Goal: Information Seeking & Learning: Learn about a topic

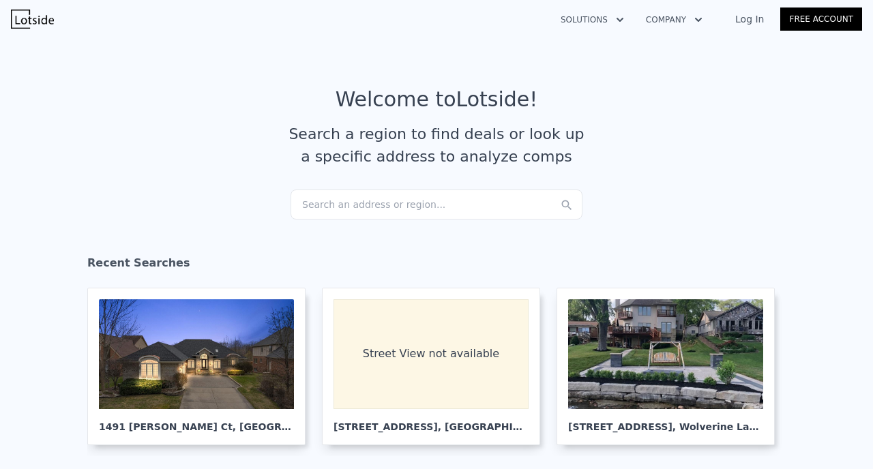
click at [407, 209] on div "Search an address or region..." at bounding box center [437, 205] width 292 height 30
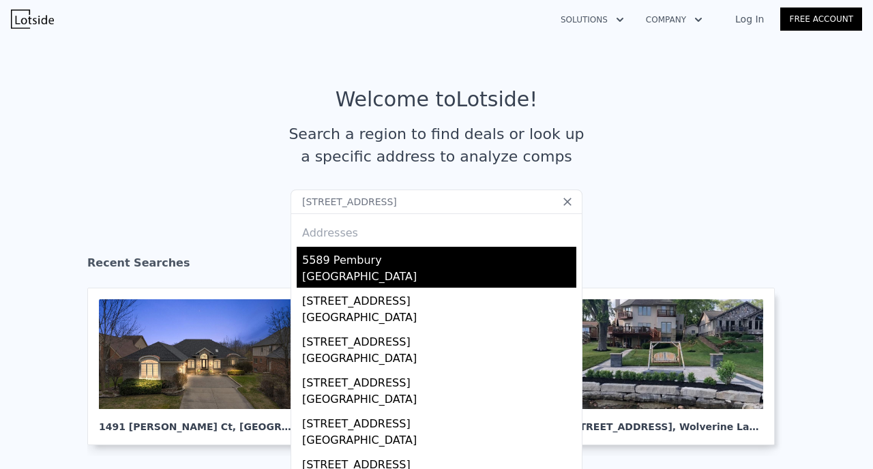
type input "[STREET_ADDRESS]"
click at [344, 269] on div "[GEOGRAPHIC_DATA]" at bounding box center [439, 278] width 274 height 19
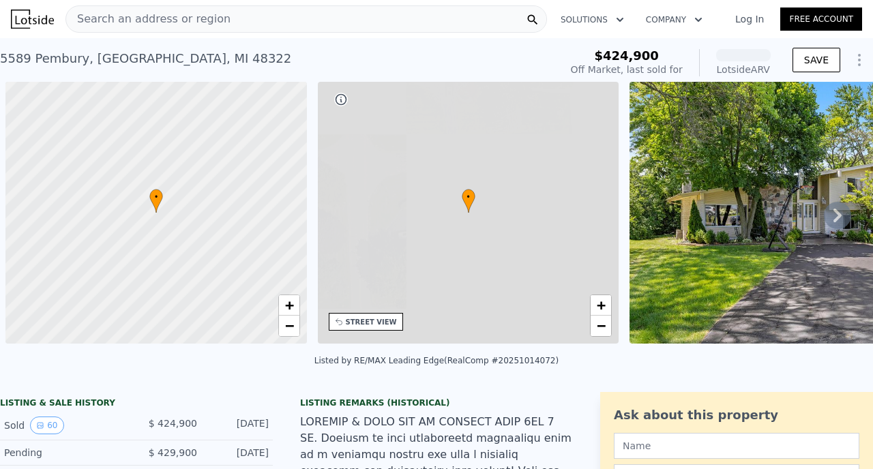
scroll to position [0, 5]
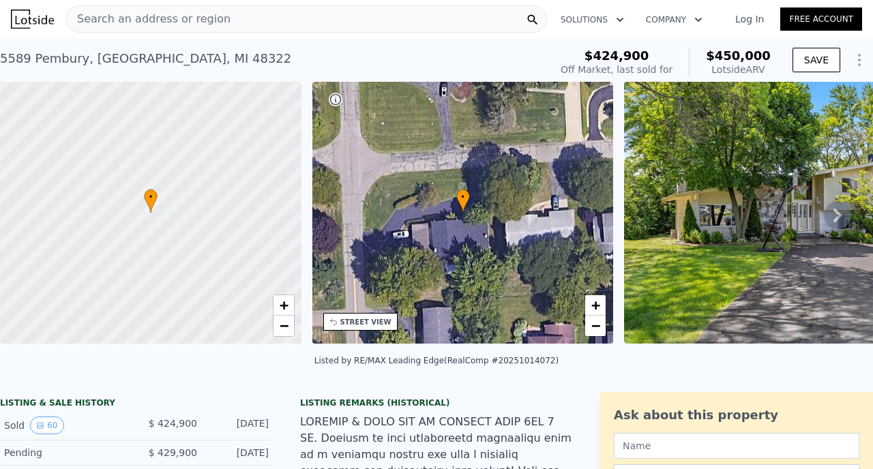
click at [836, 216] on icon at bounding box center [837, 215] width 27 height 27
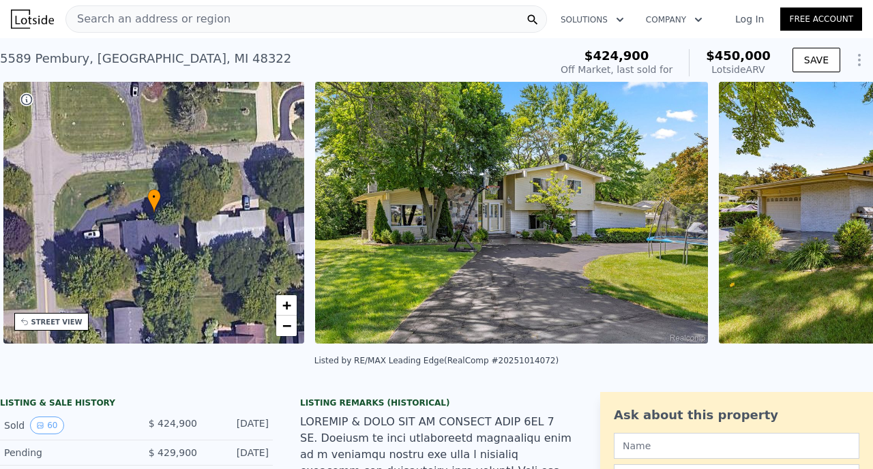
scroll to position [0, 317]
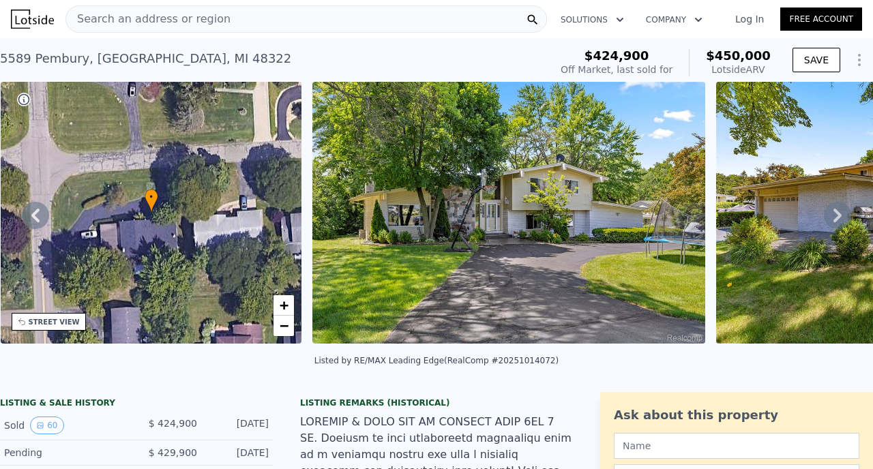
click at [836, 216] on icon at bounding box center [837, 215] width 27 height 27
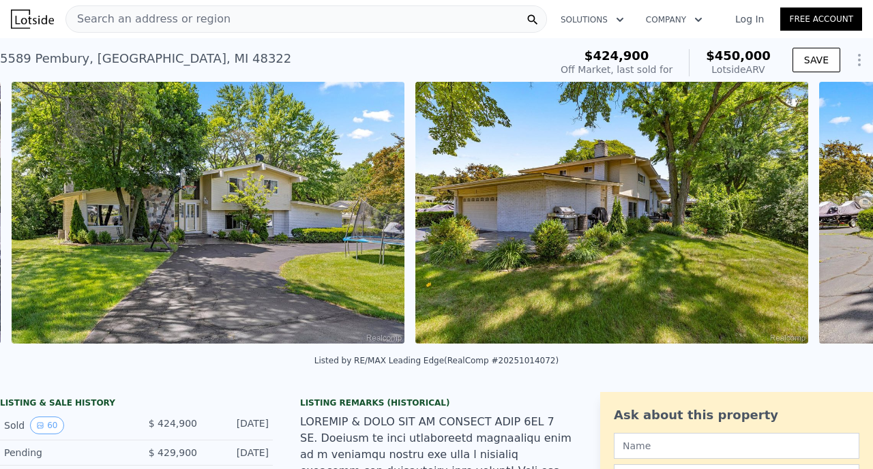
scroll to position [0, 624]
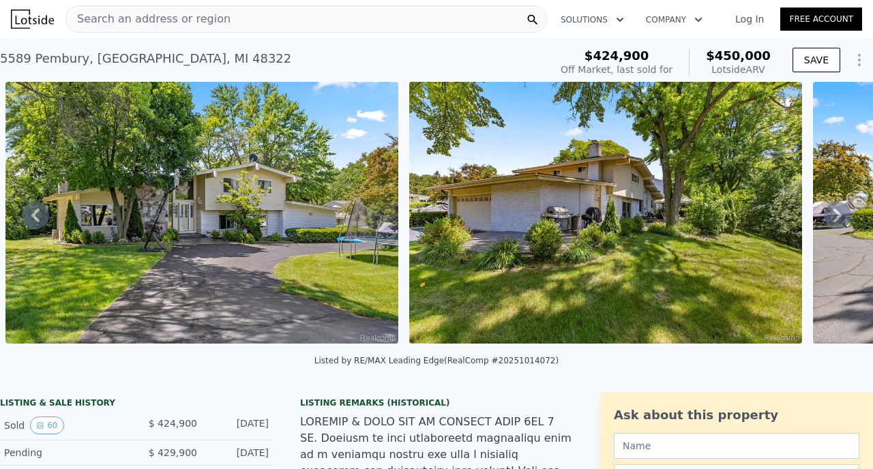
click at [836, 216] on icon at bounding box center [837, 215] width 27 height 27
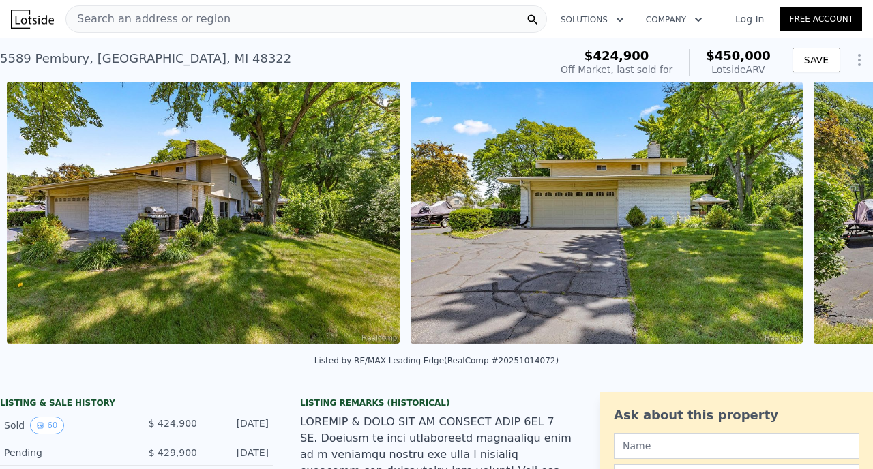
scroll to position [0, 1028]
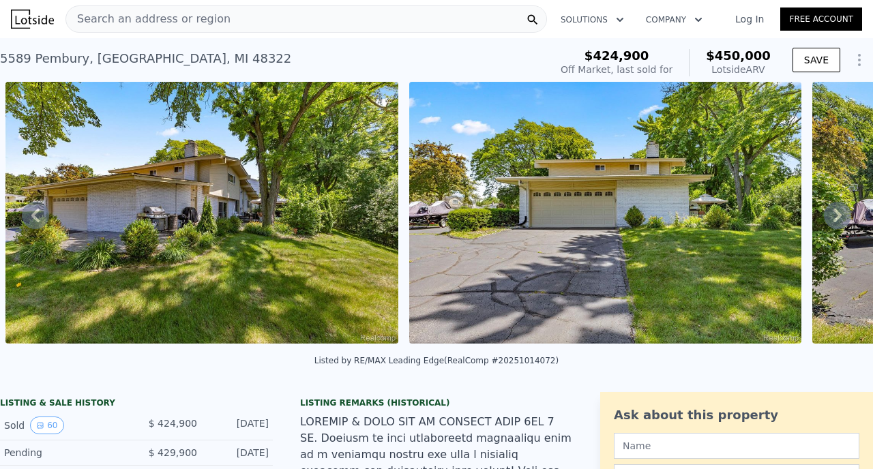
click at [836, 216] on icon at bounding box center [837, 215] width 27 height 27
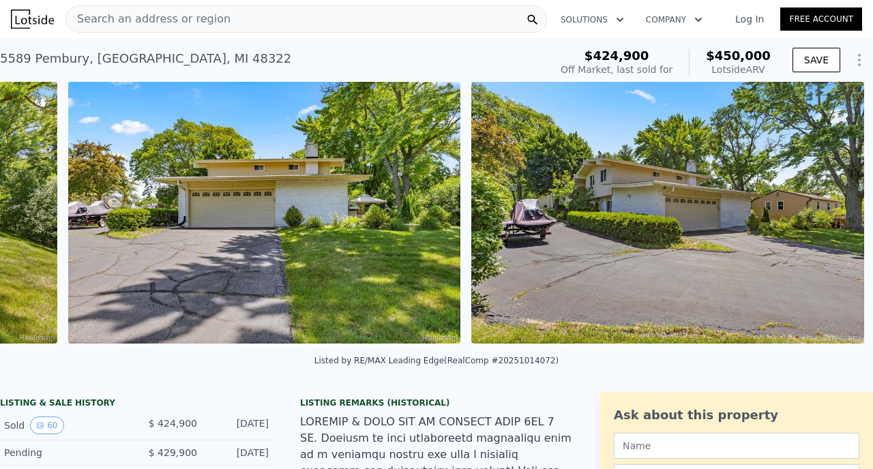
scroll to position [0, 1431]
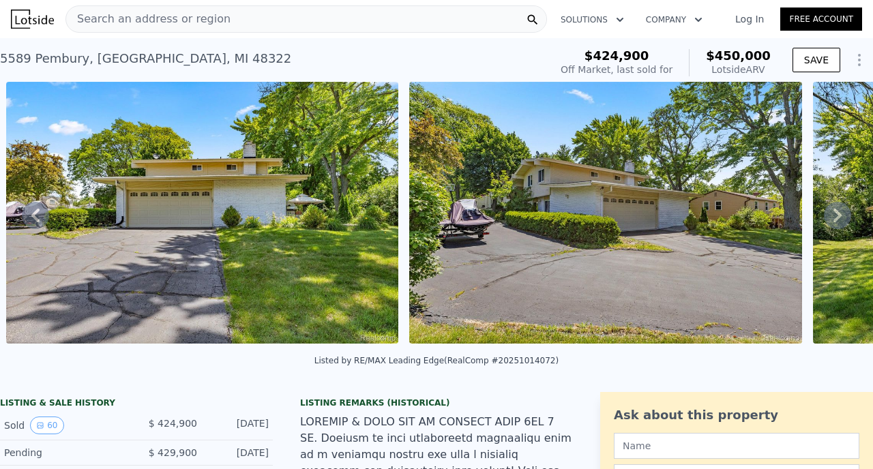
click at [836, 215] on icon at bounding box center [837, 215] width 27 height 27
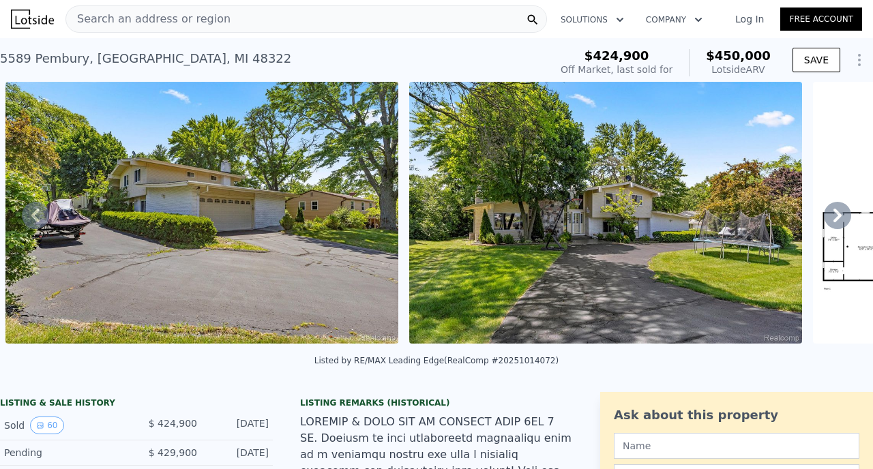
click at [836, 215] on icon at bounding box center [837, 215] width 27 height 27
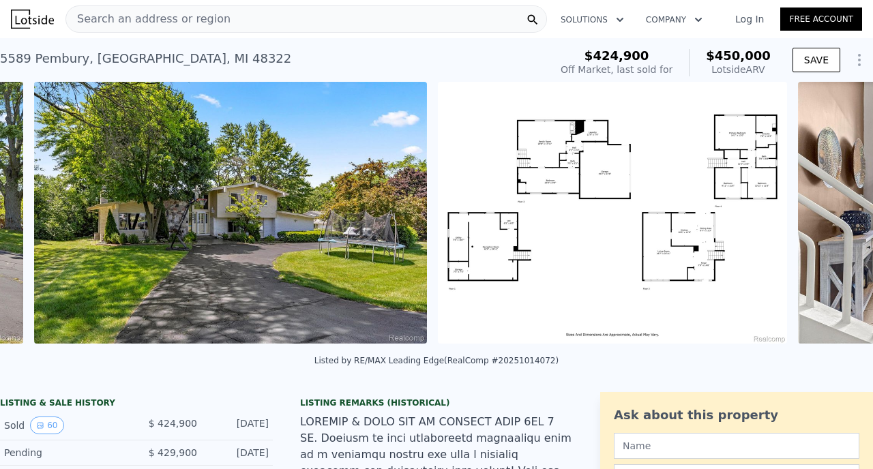
scroll to position [0, 2239]
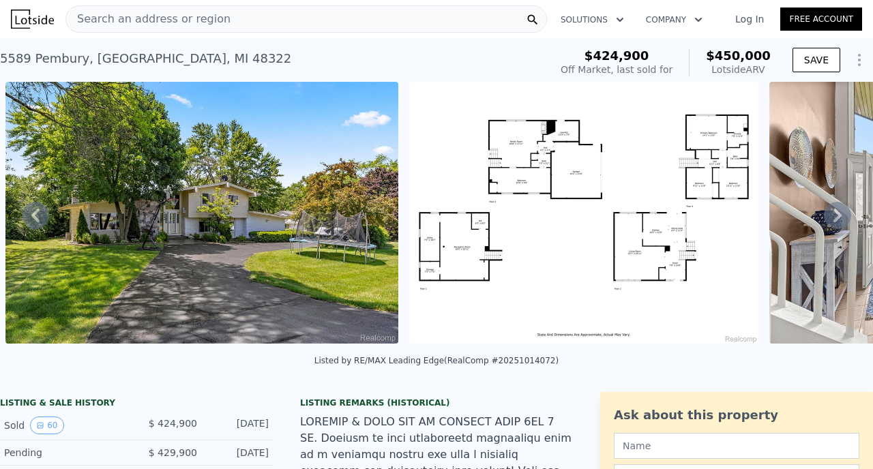
click at [836, 215] on icon at bounding box center [837, 215] width 27 height 27
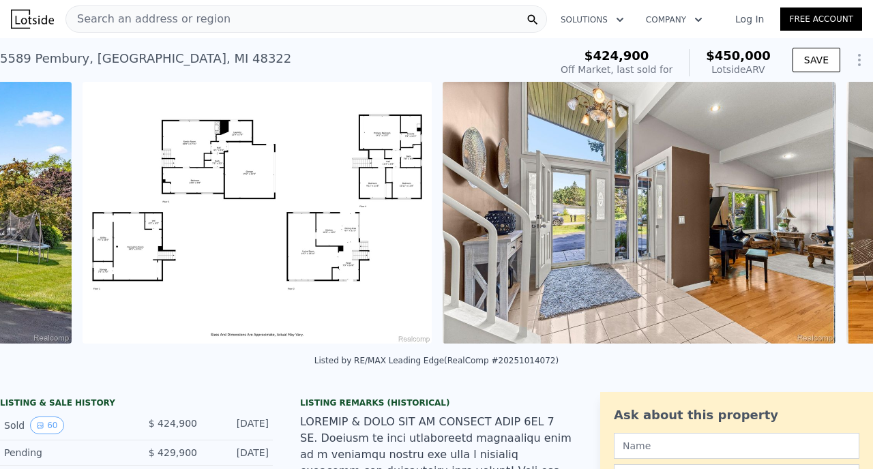
scroll to position [0, 2643]
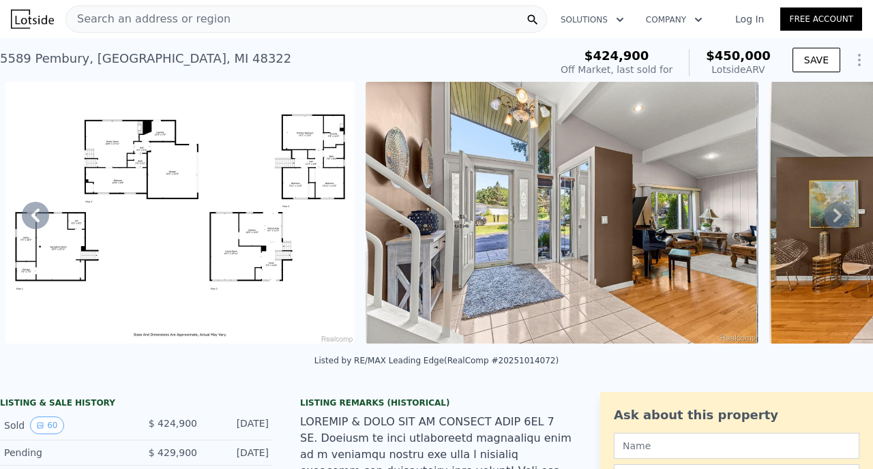
click at [836, 215] on icon at bounding box center [837, 215] width 27 height 27
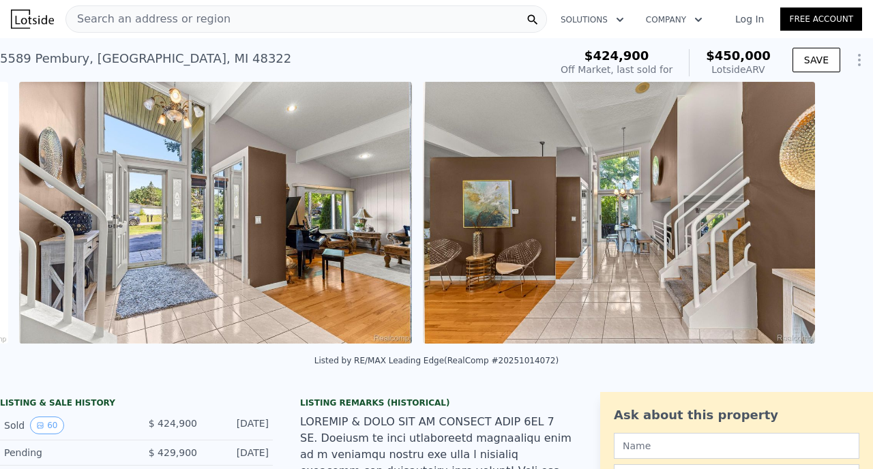
scroll to position [0, 3003]
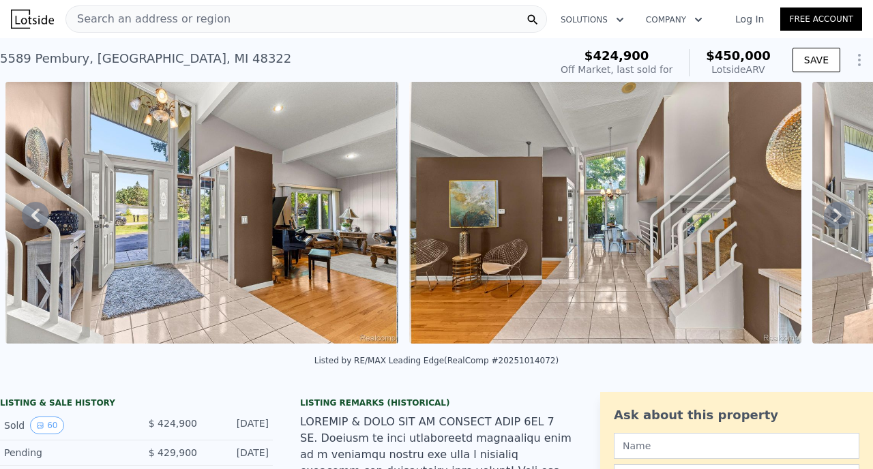
click at [836, 215] on icon at bounding box center [837, 215] width 27 height 27
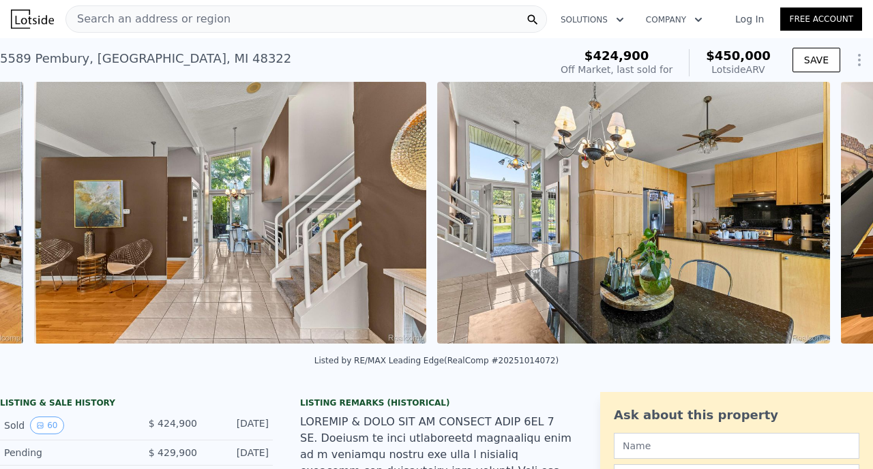
scroll to position [0, 3406]
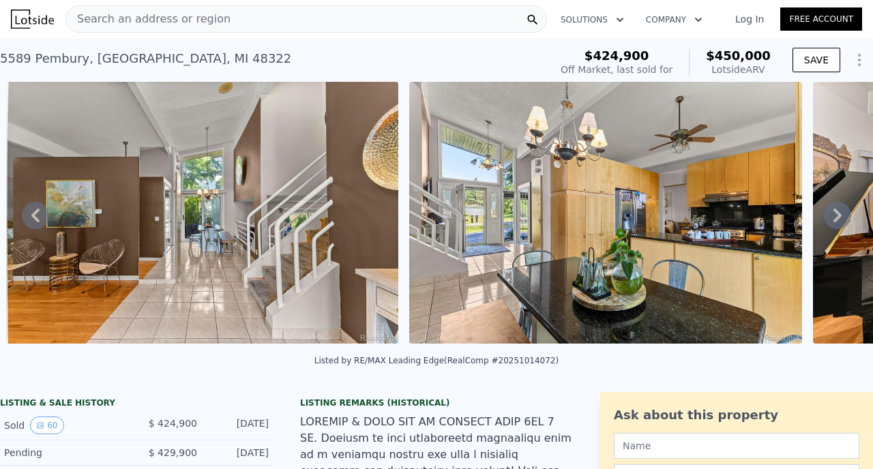
click at [33, 215] on icon at bounding box center [35, 216] width 8 height 14
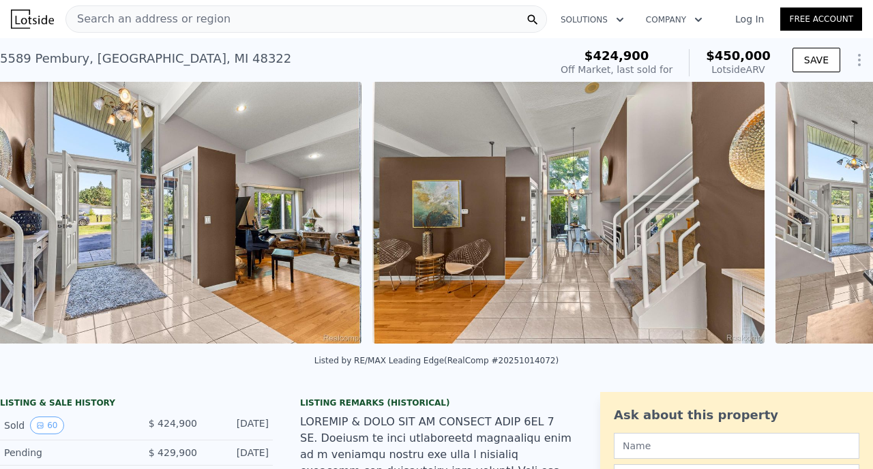
scroll to position [0, 3003]
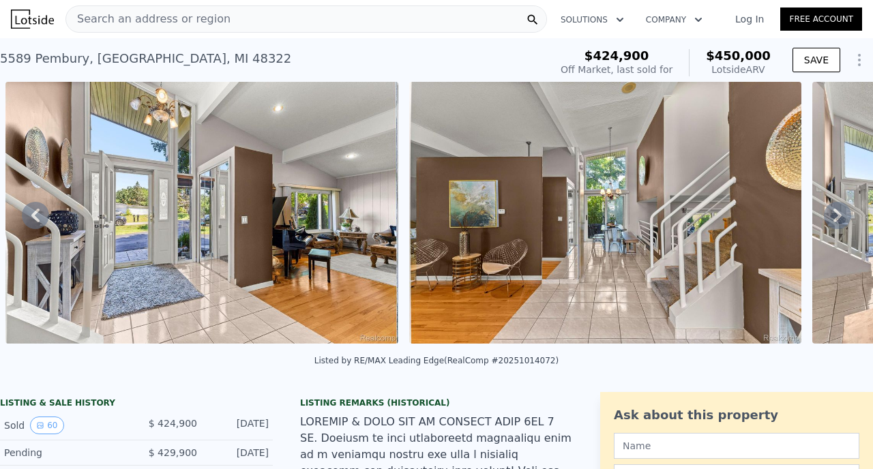
click at [831, 209] on icon at bounding box center [837, 215] width 27 height 27
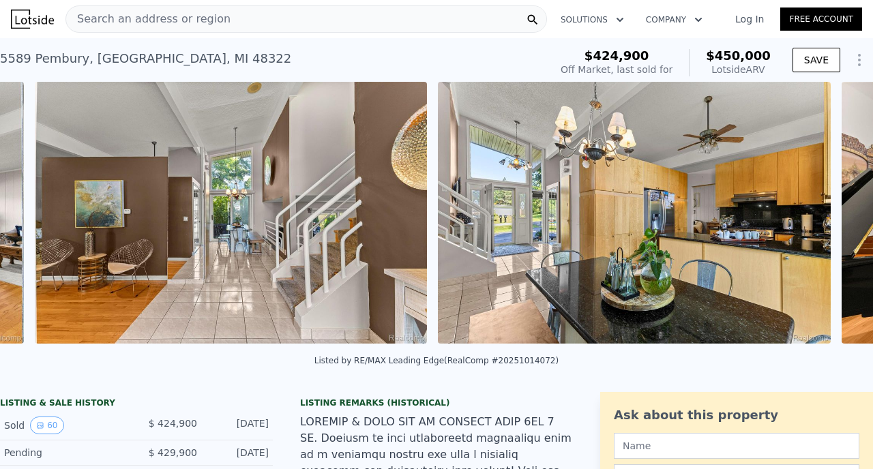
scroll to position [0, 3406]
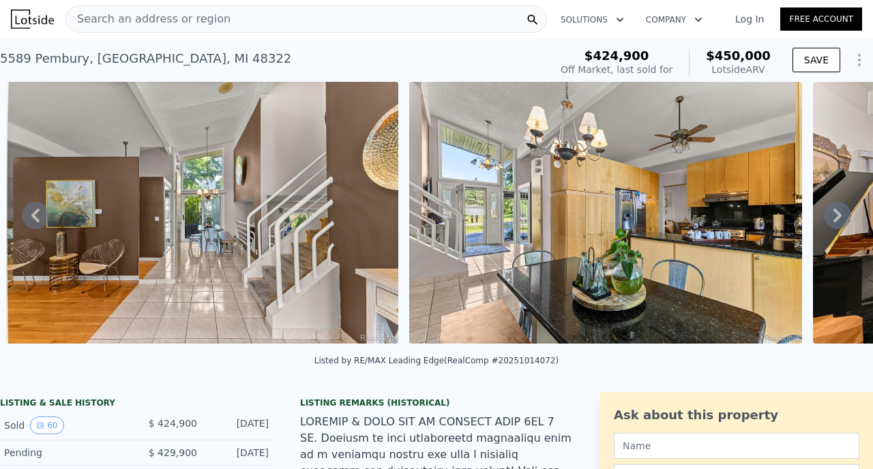
click at [832, 209] on icon at bounding box center [837, 215] width 27 height 27
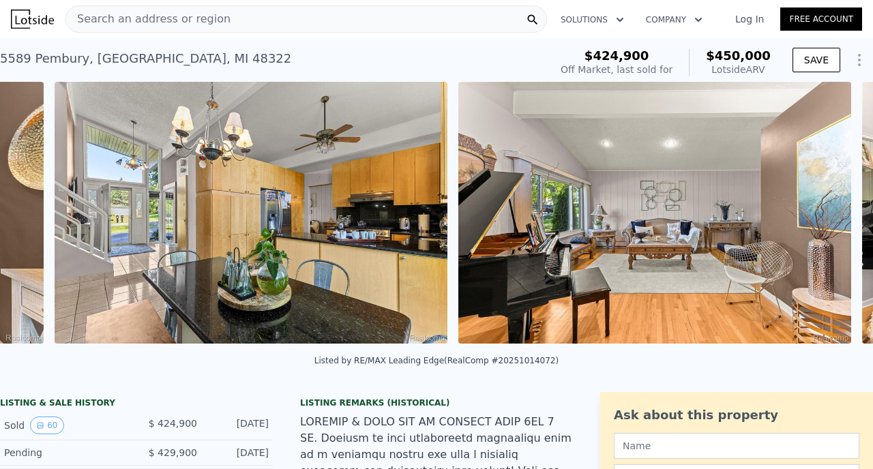
scroll to position [0, 3810]
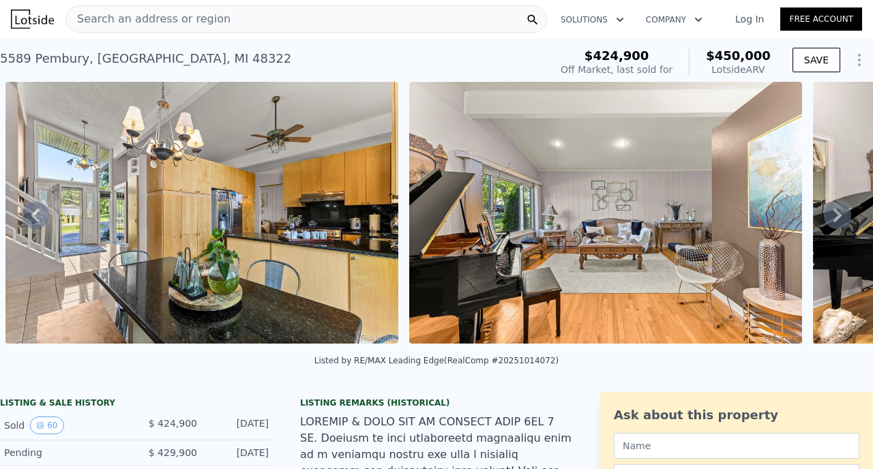
click at [832, 209] on icon at bounding box center [837, 215] width 27 height 27
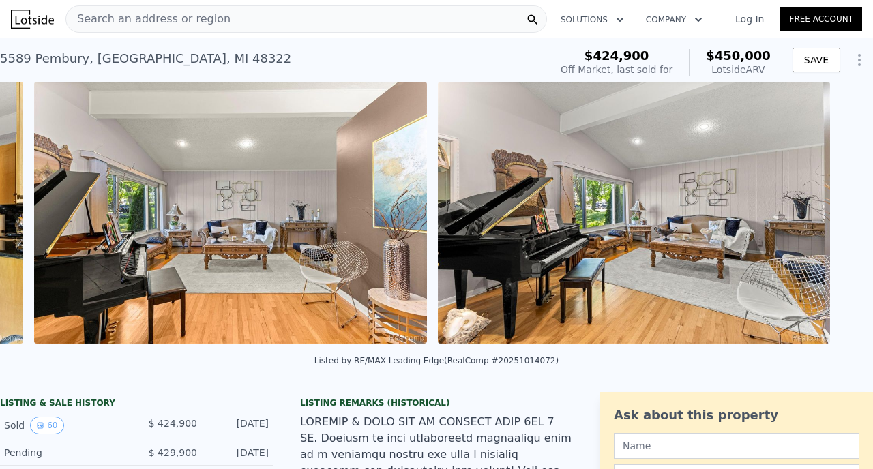
scroll to position [0, 4214]
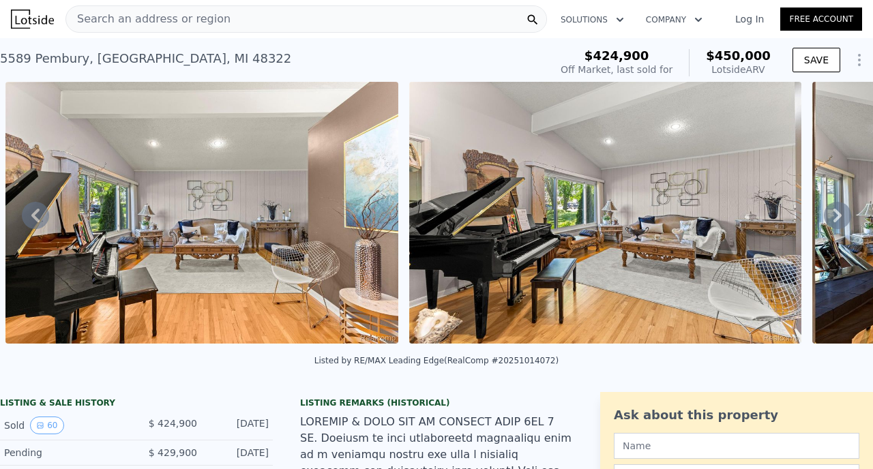
click at [832, 209] on icon at bounding box center [837, 215] width 27 height 27
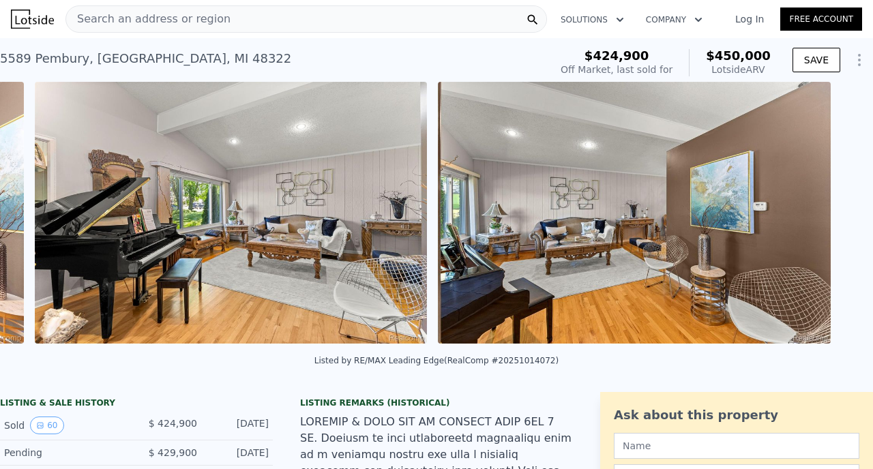
scroll to position [0, 4617]
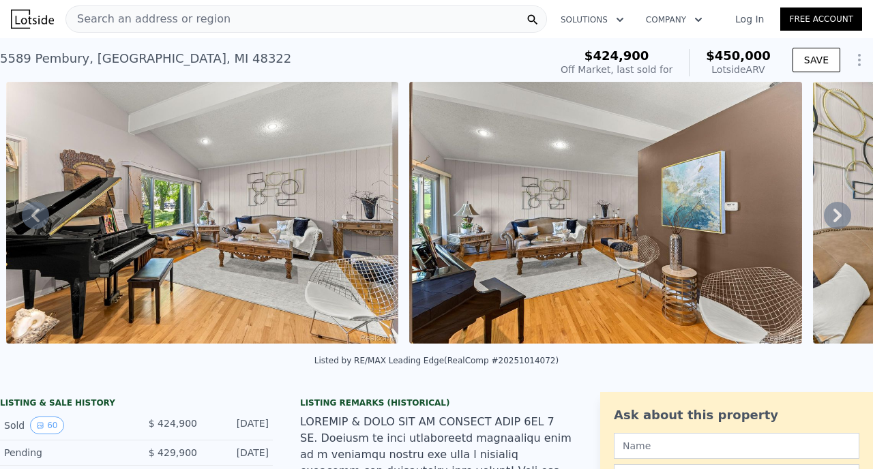
click at [833, 210] on icon at bounding box center [837, 215] width 27 height 27
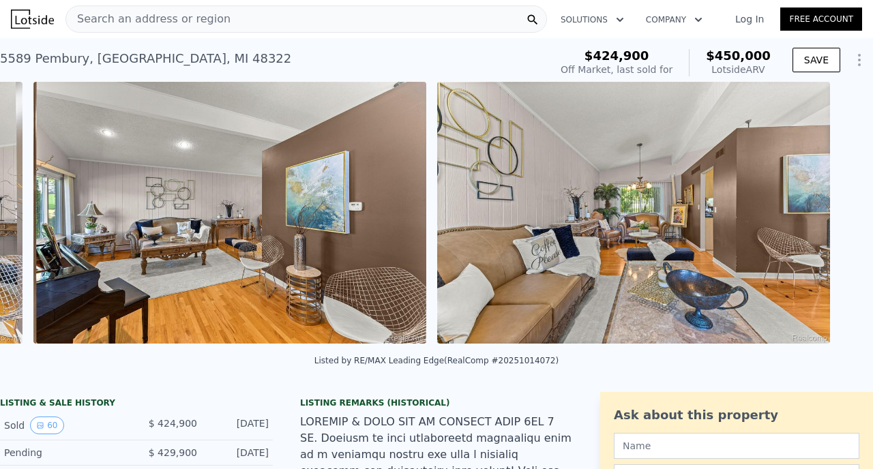
scroll to position [0, 5021]
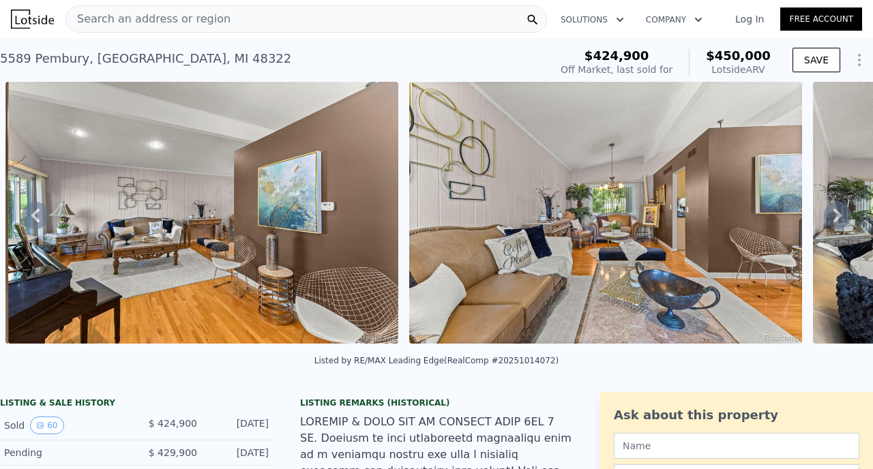
click at [833, 210] on icon at bounding box center [837, 215] width 27 height 27
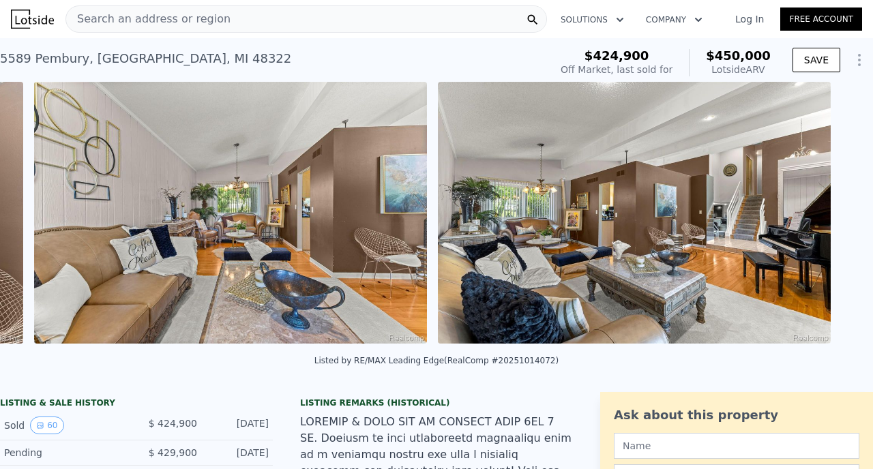
scroll to position [0, 5425]
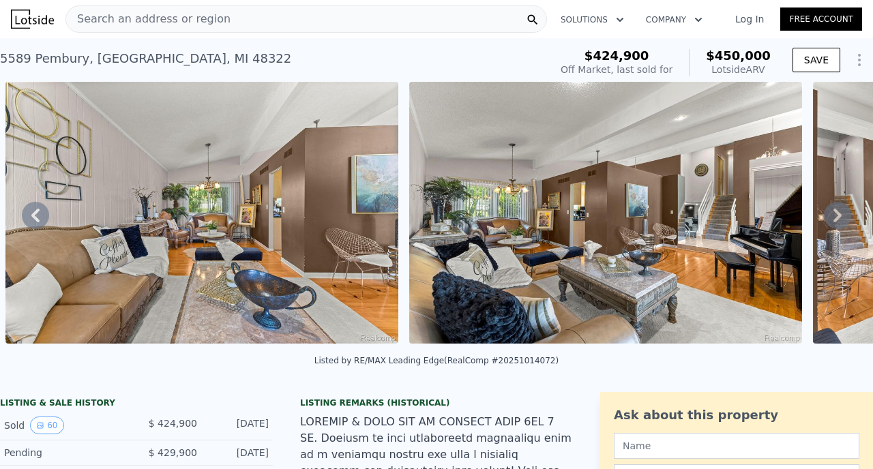
click at [833, 210] on icon at bounding box center [837, 215] width 27 height 27
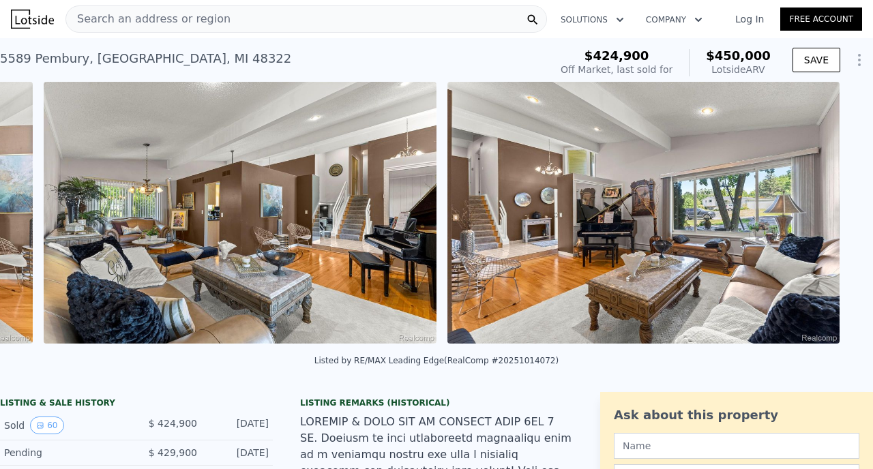
scroll to position [0, 5829]
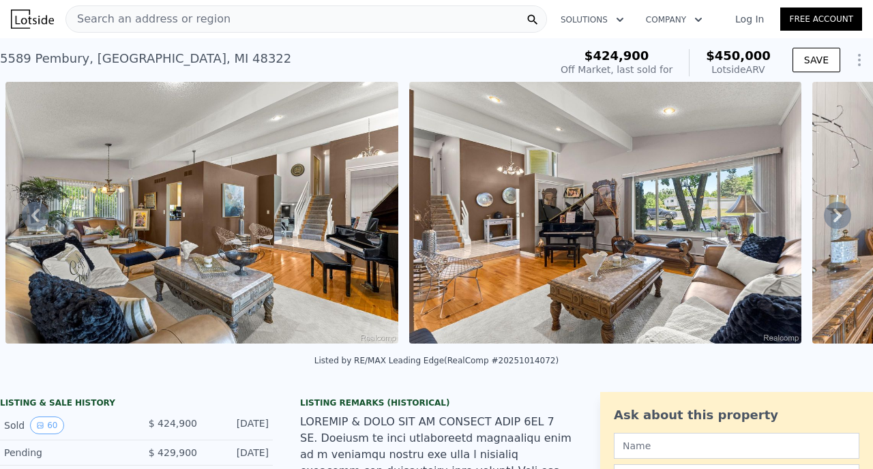
click at [833, 210] on icon at bounding box center [837, 215] width 27 height 27
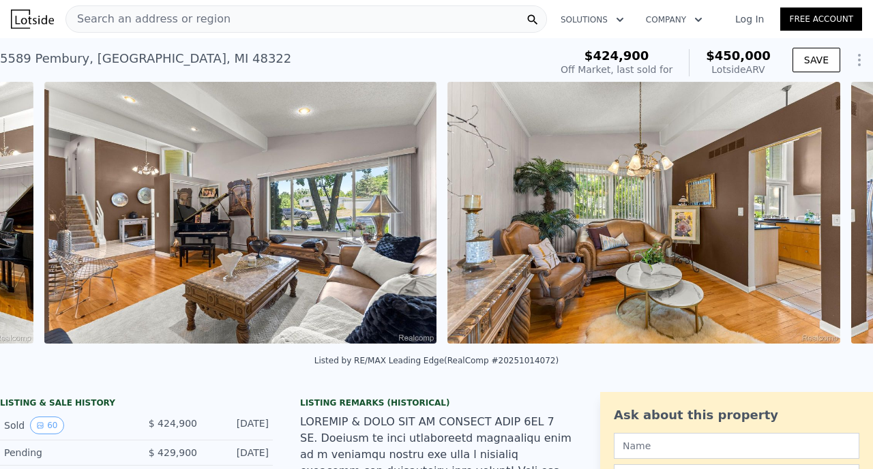
scroll to position [0, 6232]
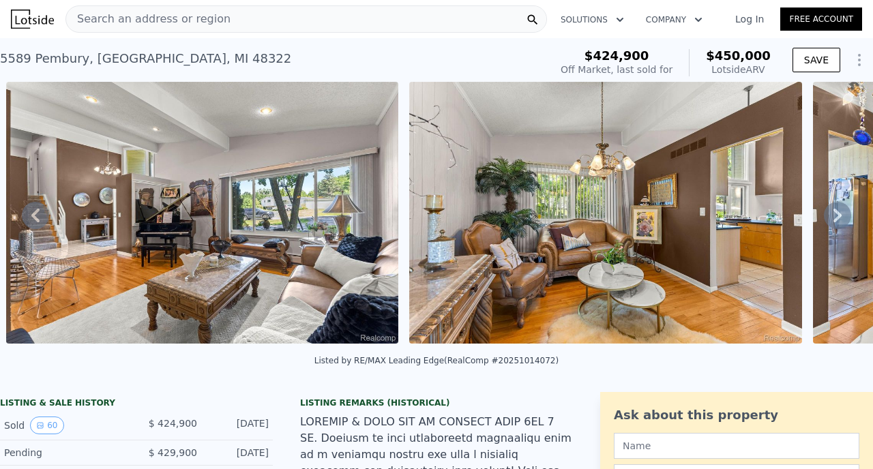
click at [833, 210] on icon at bounding box center [837, 215] width 27 height 27
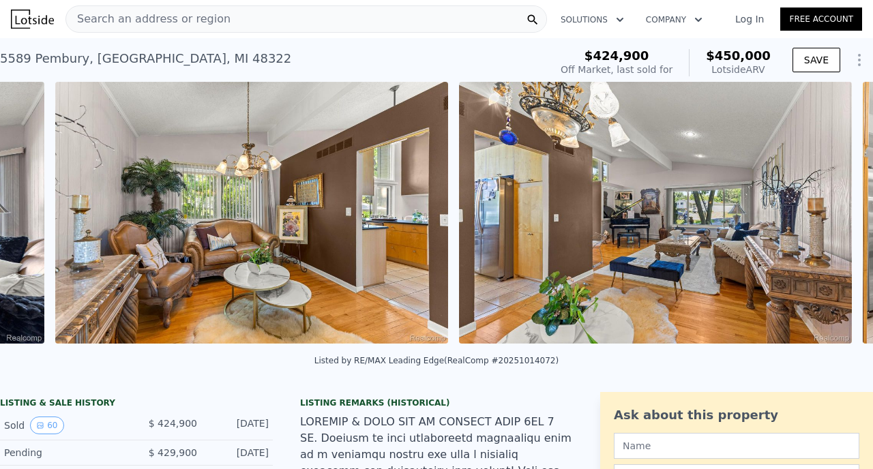
scroll to position [0, 6636]
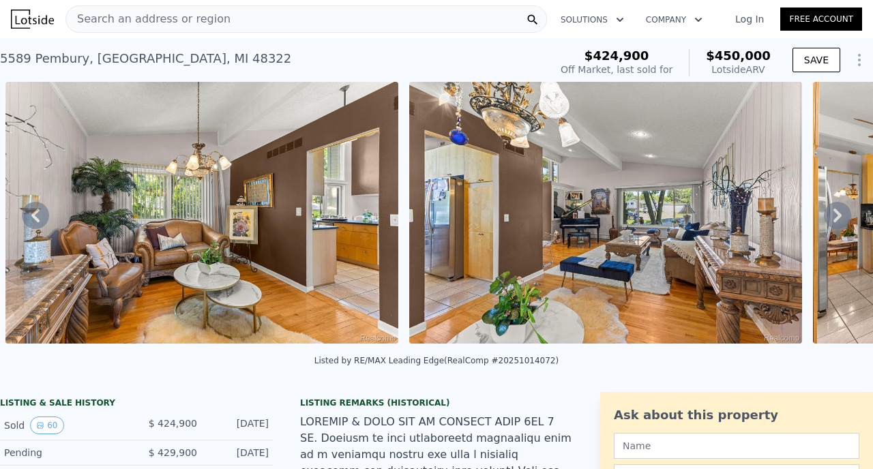
click at [833, 211] on icon at bounding box center [837, 215] width 27 height 27
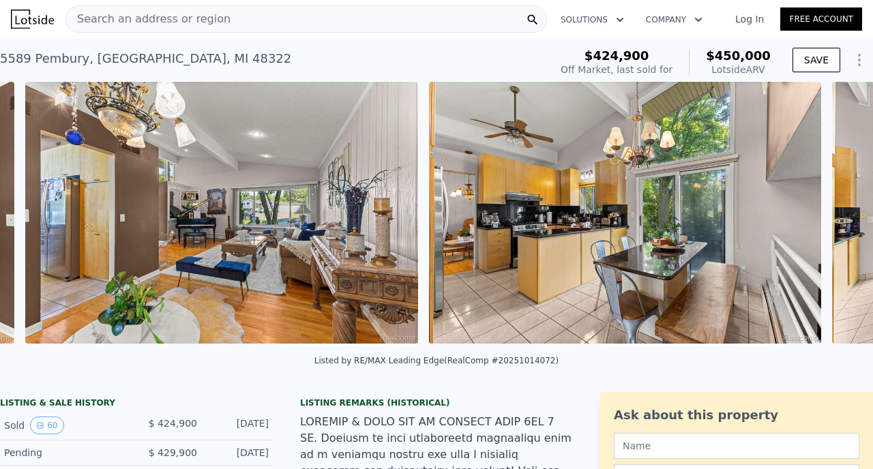
scroll to position [0, 7040]
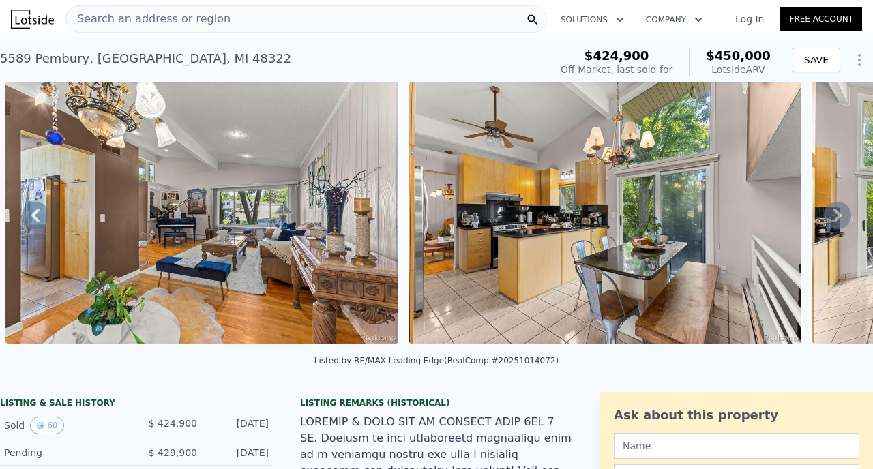
click at [833, 211] on icon at bounding box center [837, 215] width 27 height 27
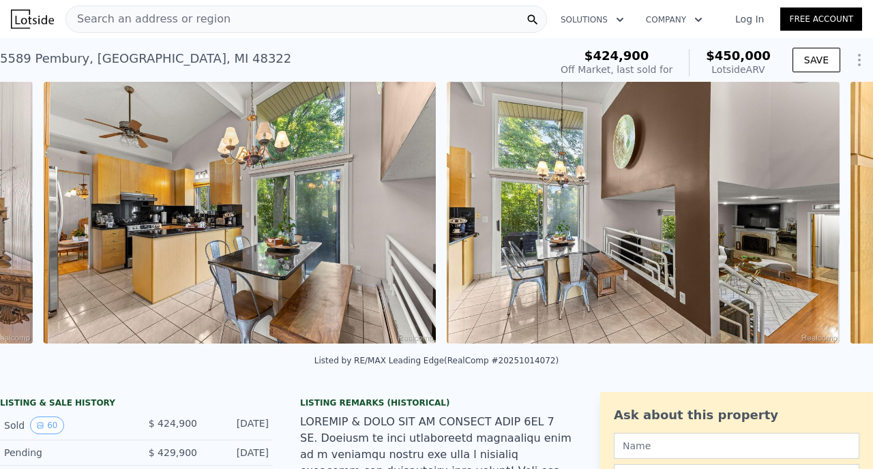
scroll to position [0, 7443]
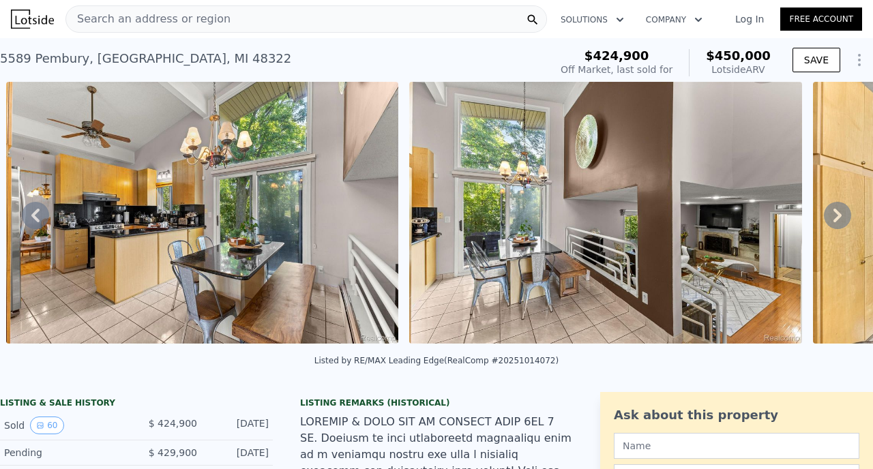
click at [833, 211] on icon at bounding box center [837, 215] width 27 height 27
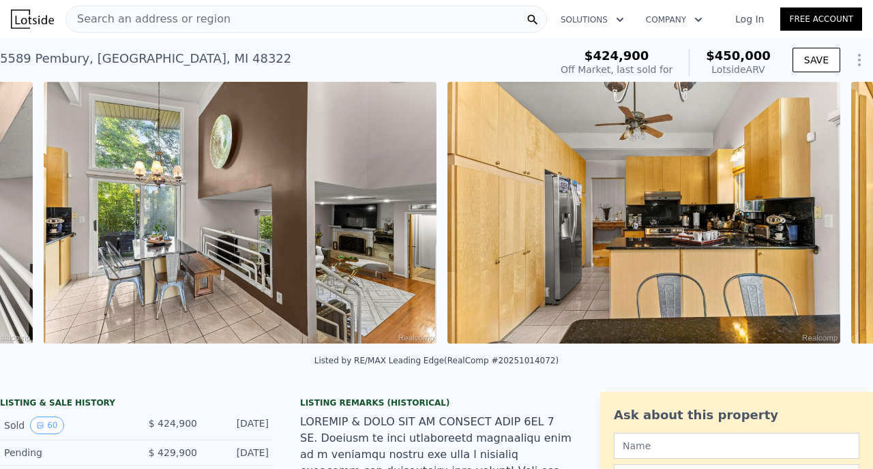
scroll to position [0, 7847]
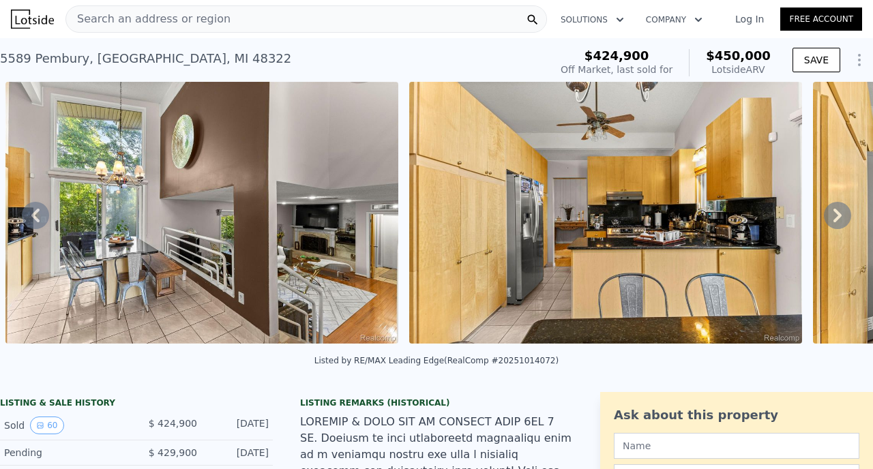
click at [833, 211] on icon at bounding box center [837, 215] width 27 height 27
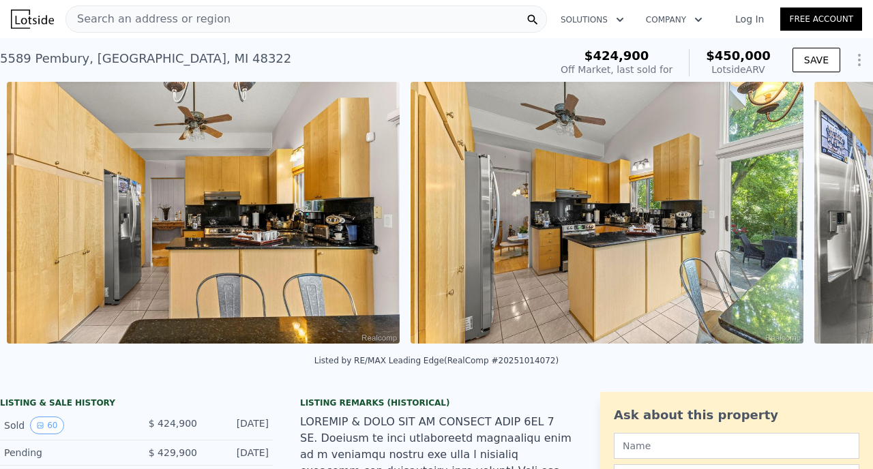
scroll to position [0, 8251]
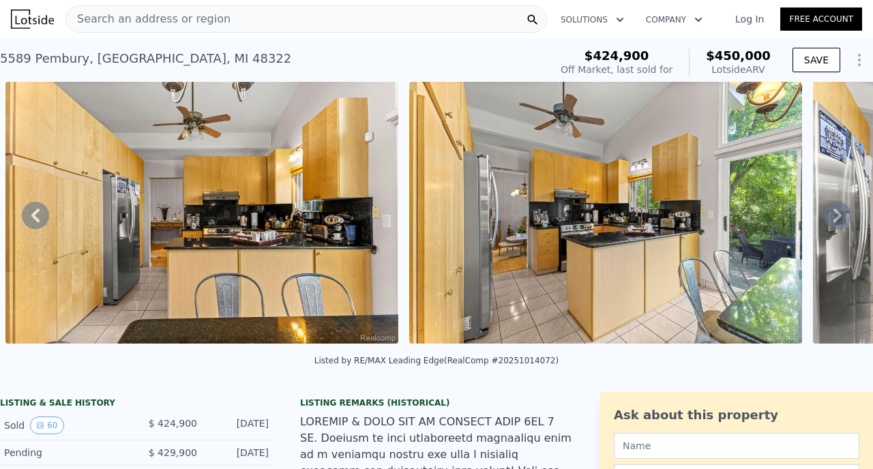
click at [833, 211] on icon at bounding box center [837, 215] width 27 height 27
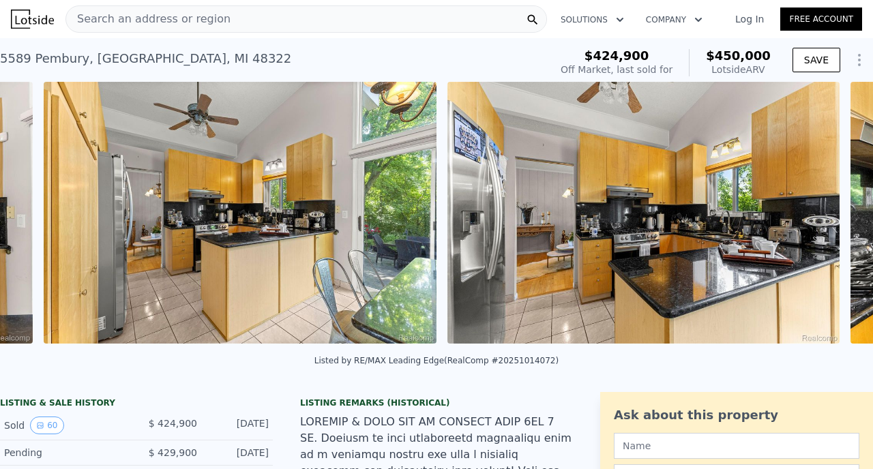
scroll to position [0, 8655]
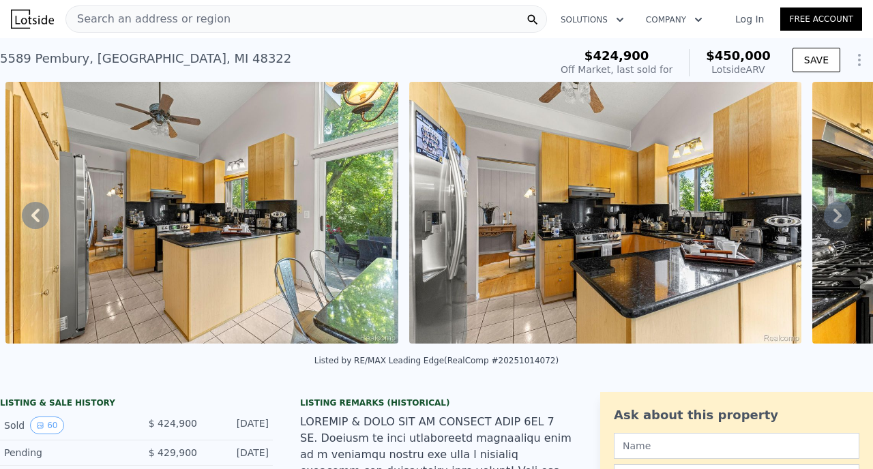
click at [833, 211] on icon at bounding box center [837, 215] width 27 height 27
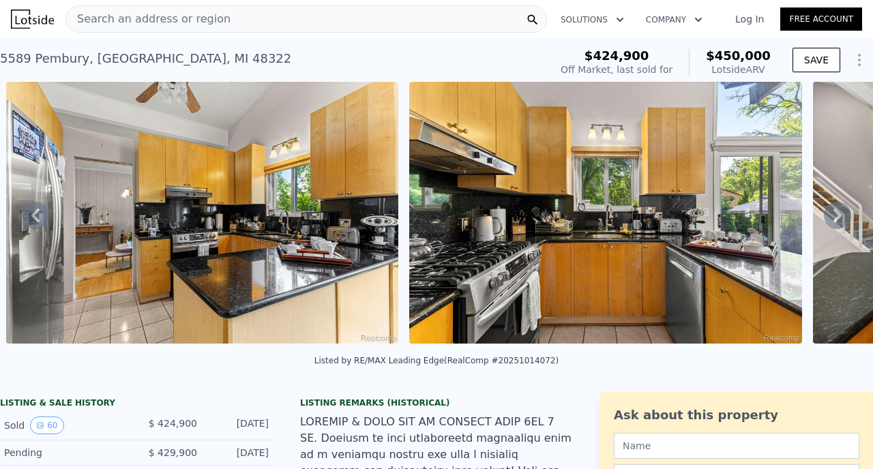
click at [833, 211] on icon at bounding box center [837, 215] width 27 height 27
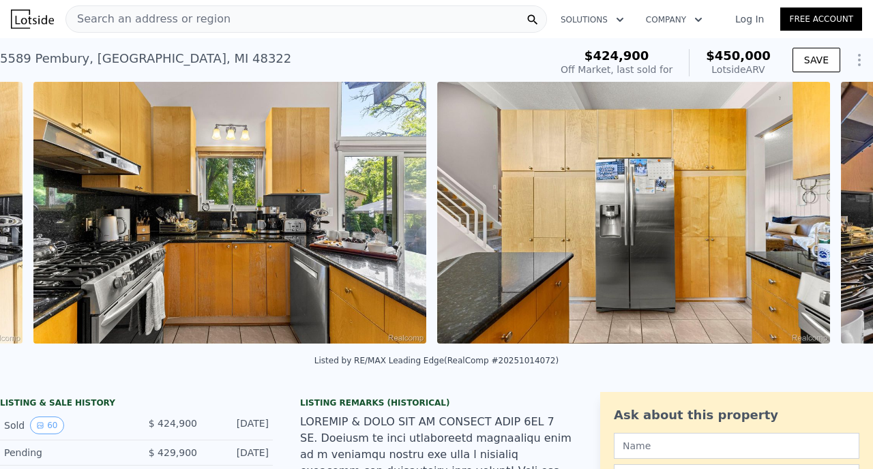
scroll to position [0, 9462]
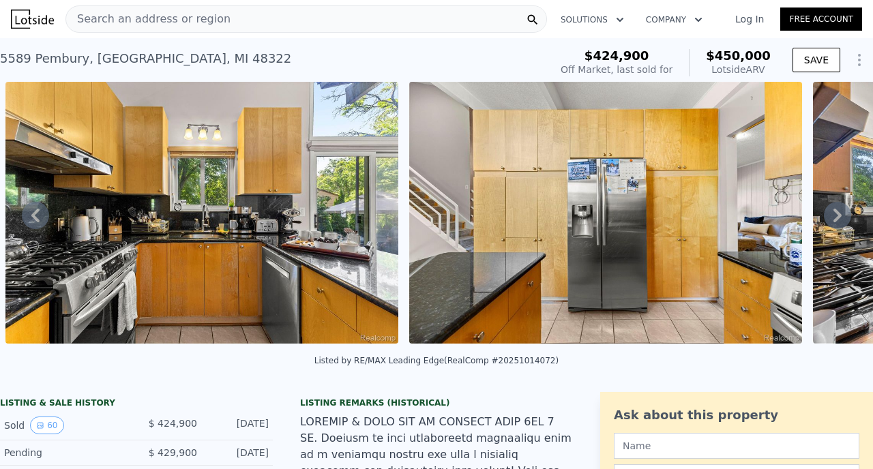
click at [833, 210] on icon at bounding box center [837, 215] width 27 height 27
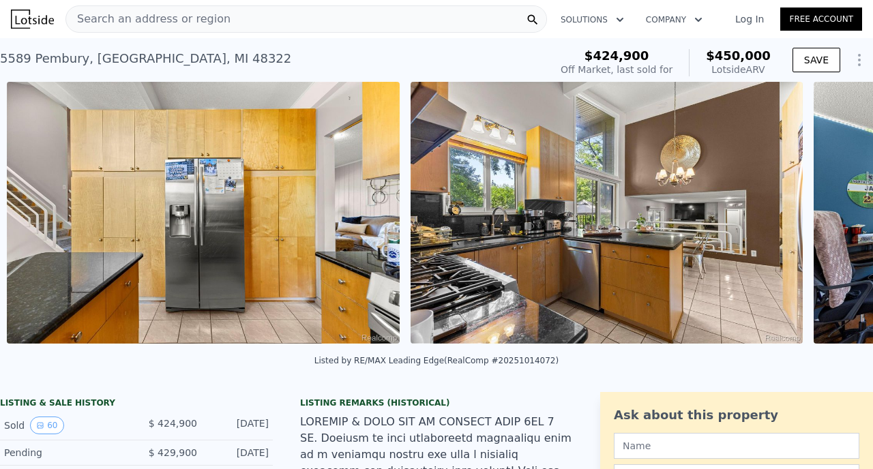
scroll to position [0, 9866]
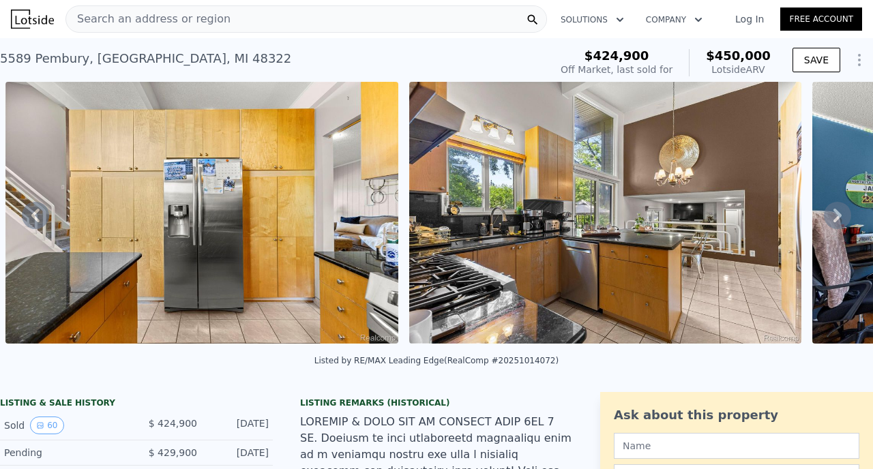
click at [834, 210] on icon at bounding box center [837, 215] width 27 height 27
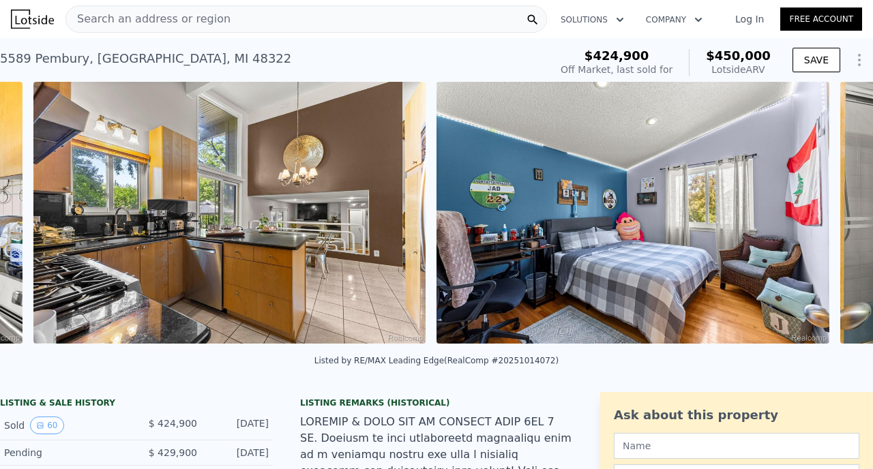
scroll to position [0, 10269]
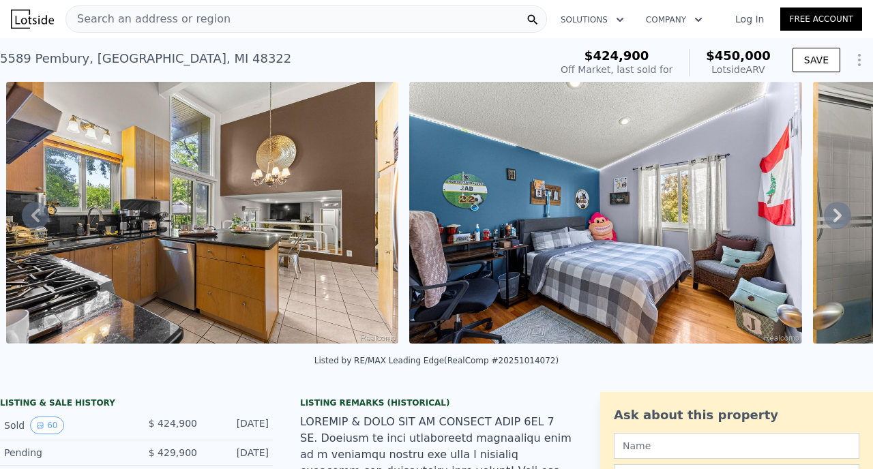
click at [834, 210] on icon at bounding box center [837, 215] width 27 height 27
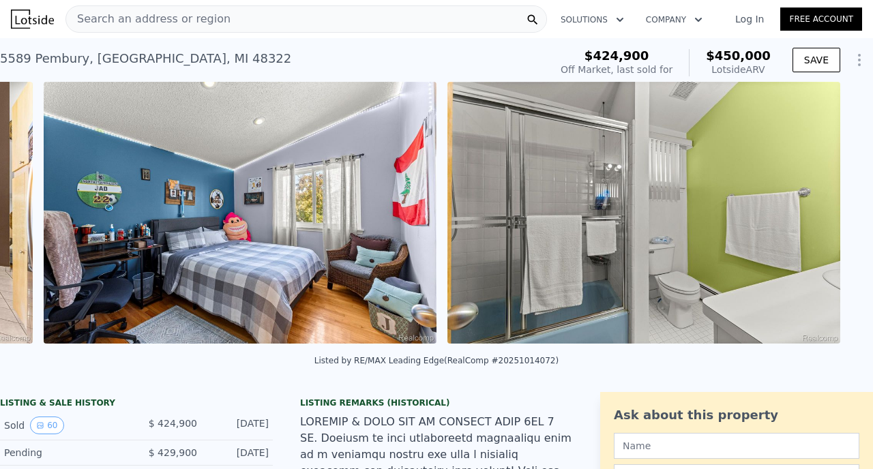
scroll to position [0, 10673]
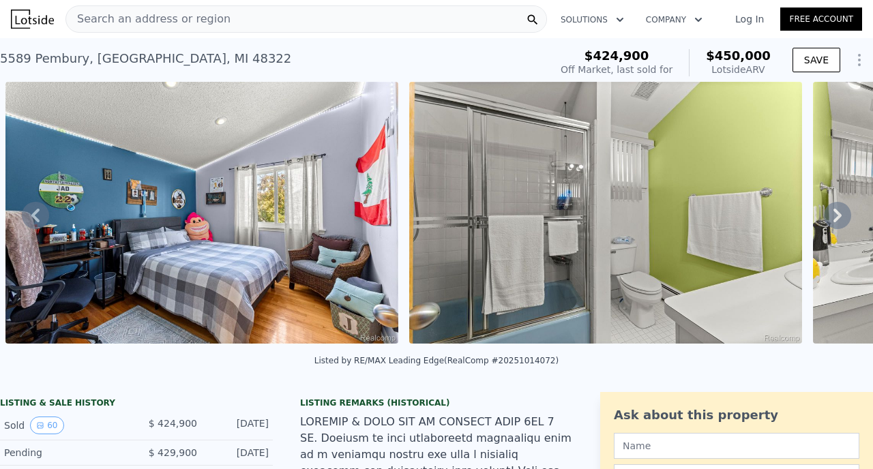
click at [834, 210] on icon at bounding box center [837, 215] width 27 height 27
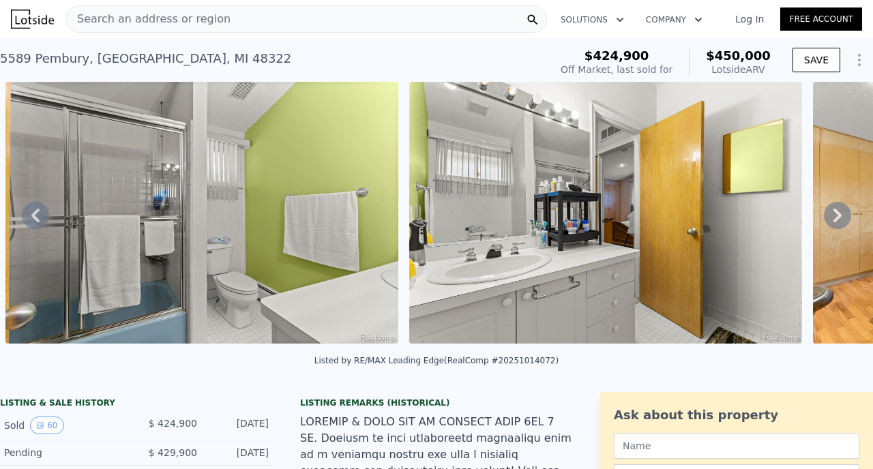
click at [834, 210] on icon at bounding box center [837, 215] width 27 height 27
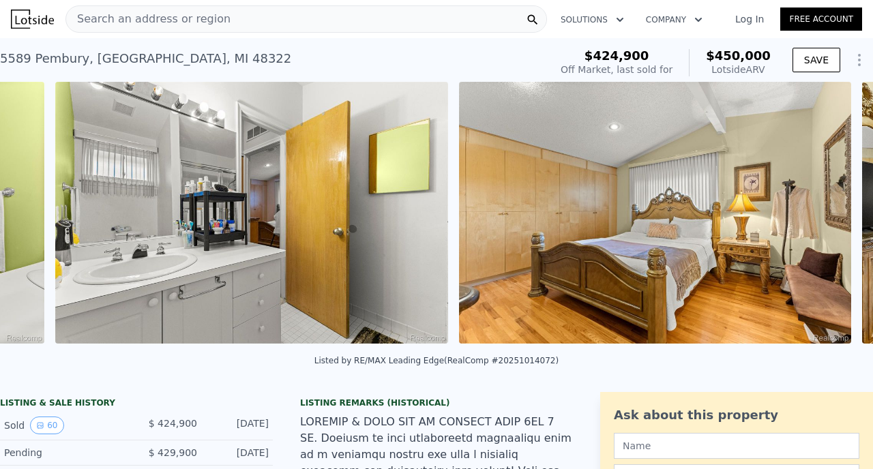
scroll to position [0, 11480]
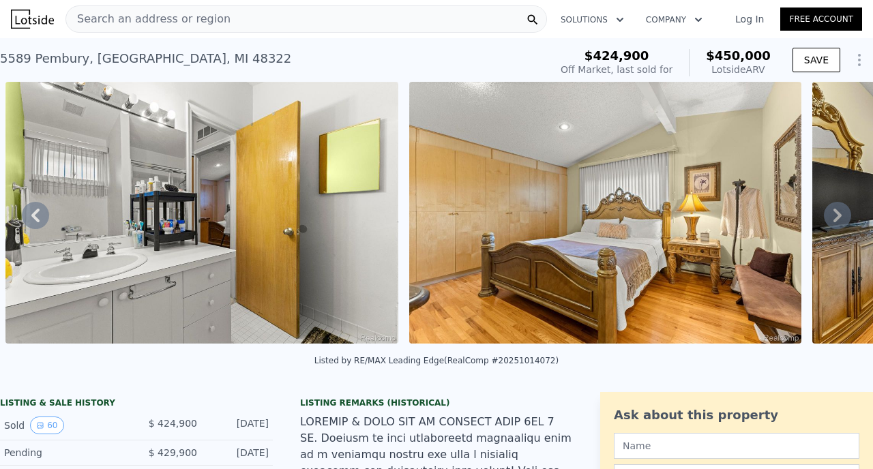
click at [834, 210] on icon at bounding box center [838, 216] width 8 height 14
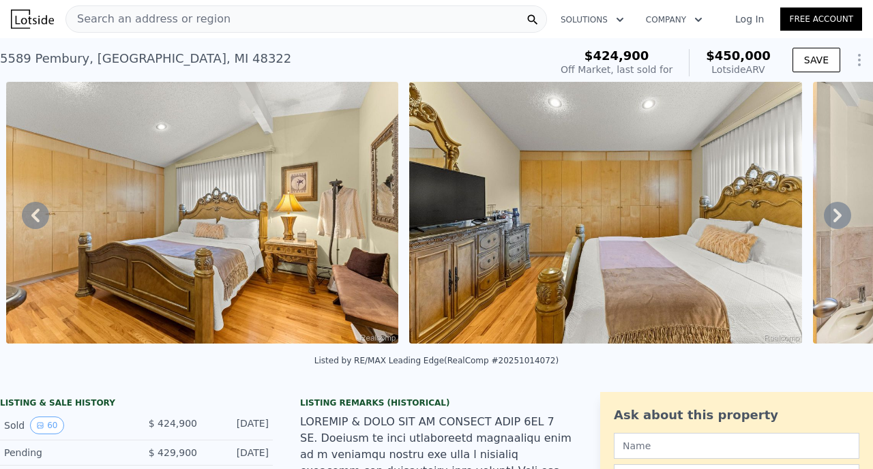
click at [834, 210] on icon at bounding box center [838, 216] width 8 height 14
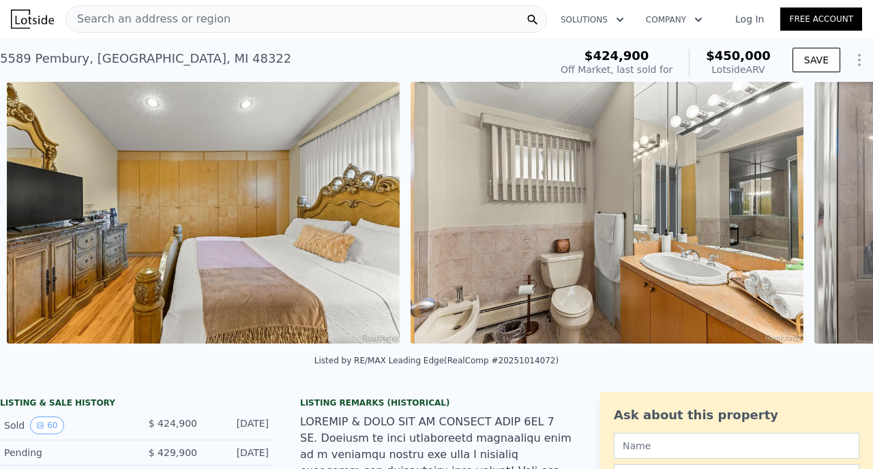
scroll to position [0, 12288]
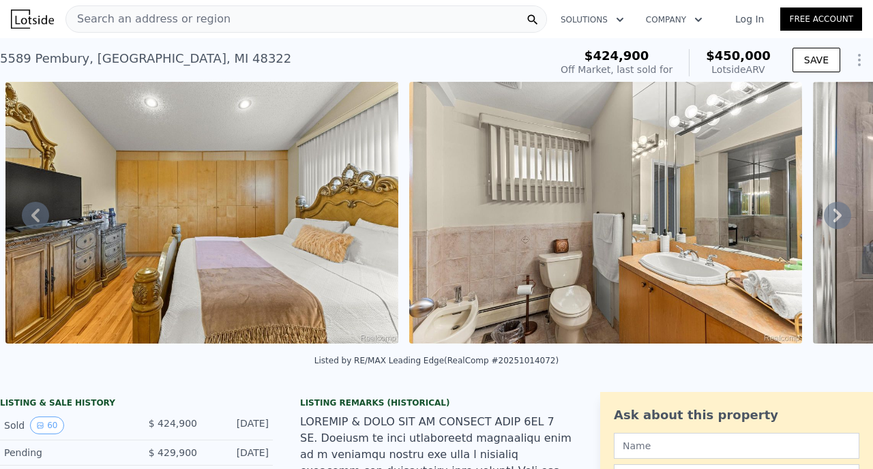
click at [834, 210] on icon at bounding box center [838, 216] width 8 height 14
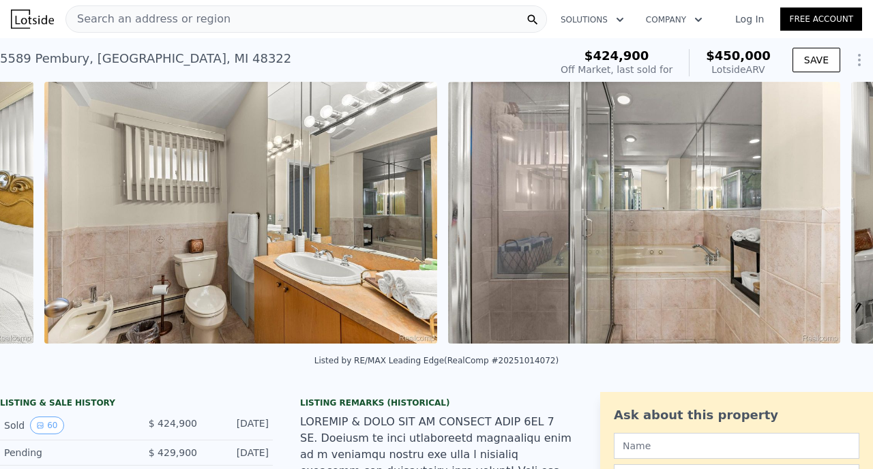
scroll to position [0, 12691]
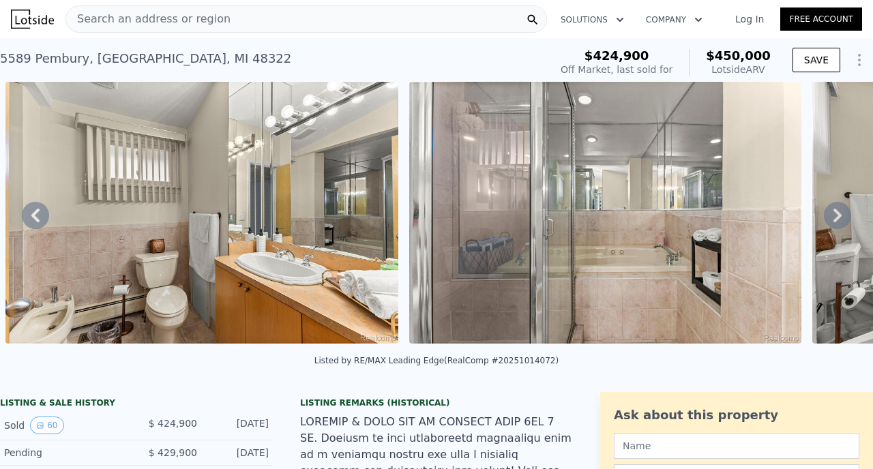
click at [834, 210] on icon at bounding box center [838, 216] width 8 height 14
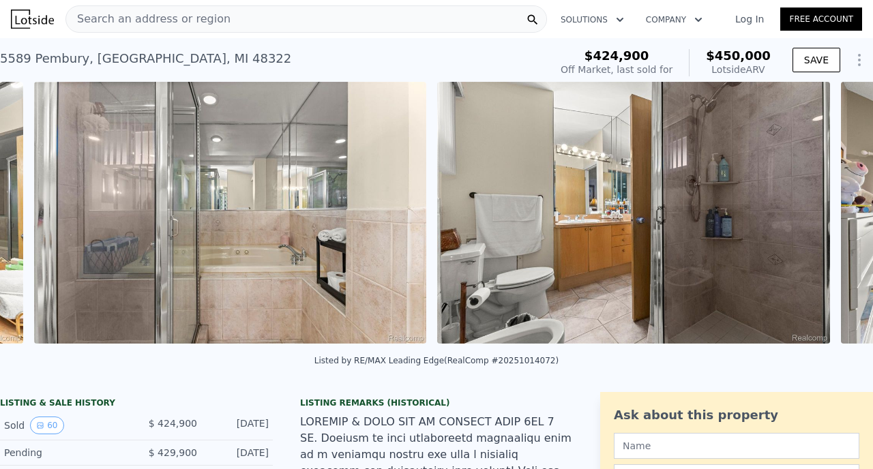
scroll to position [0, 13095]
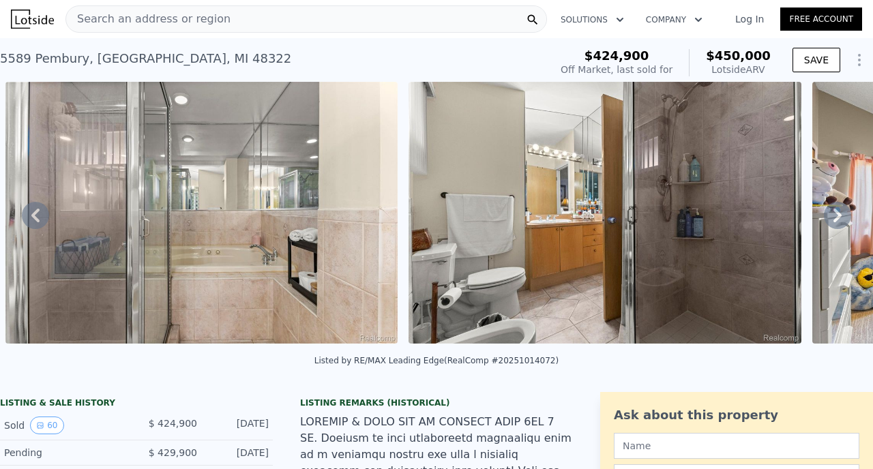
click at [834, 210] on icon at bounding box center [838, 216] width 8 height 14
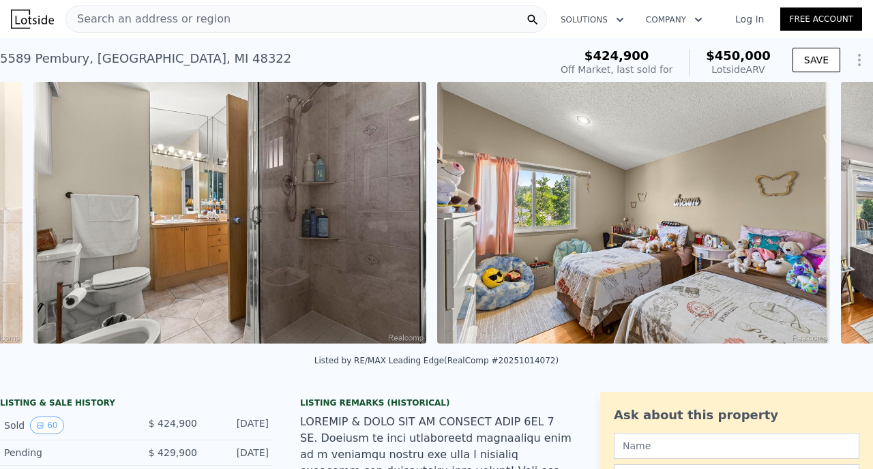
scroll to position [0, 13498]
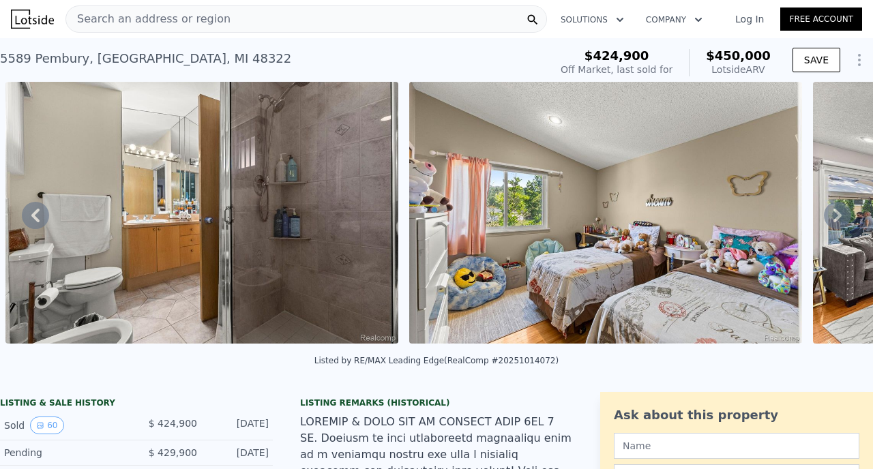
click at [835, 210] on icon at bounding box center [838, 216] width 8 height 14
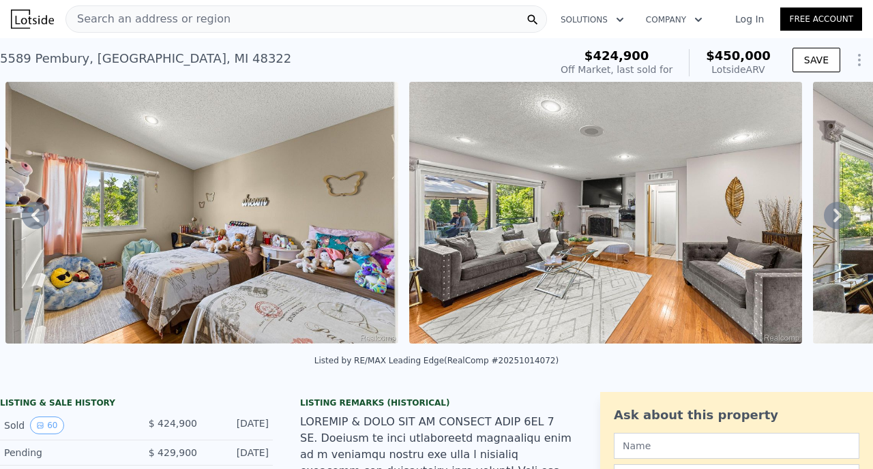
click at [835, 210] on icon at bounding box center [838, 216] width 8 height 14
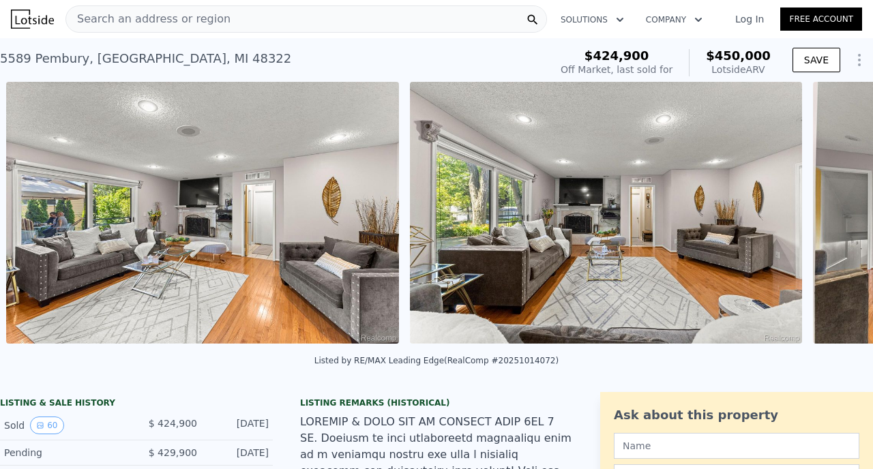
scroll to position [0, 14306]
click at [836, 210] on icon at bounding box center [838, 216] width 8 height 14
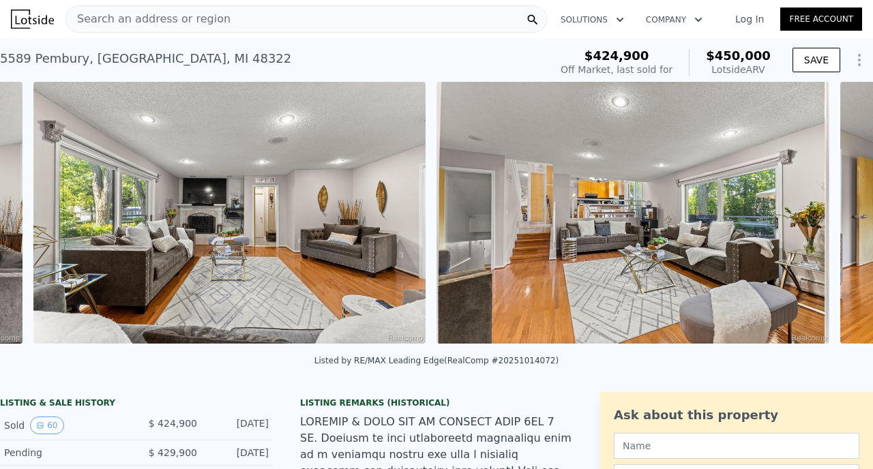
scroll to position [0, 14709]
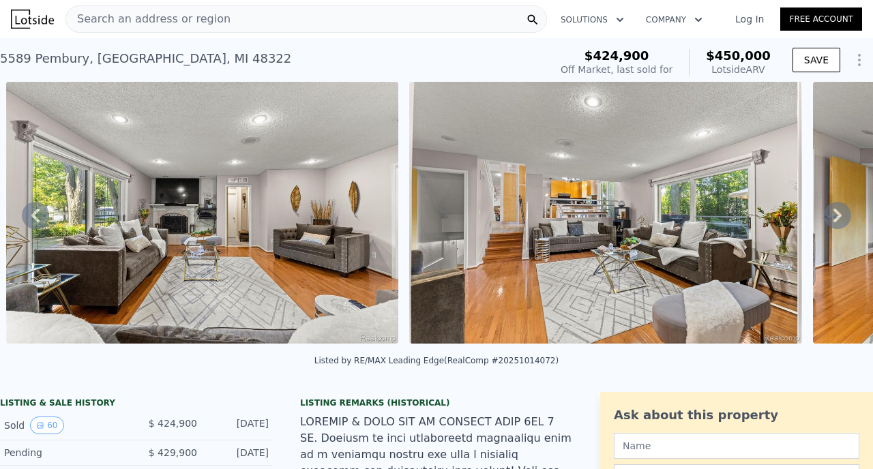
click at [836, 210] on icon at bounding box center [838, 216] width 8 height 14
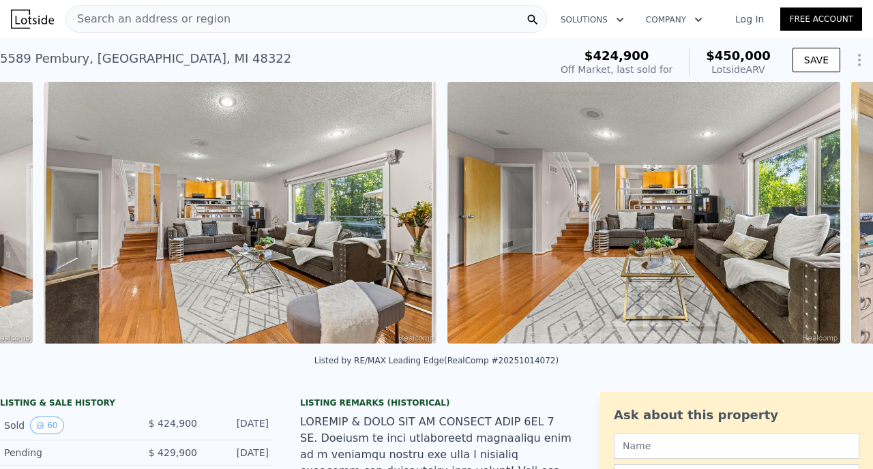
scroll to position [0, 15113]
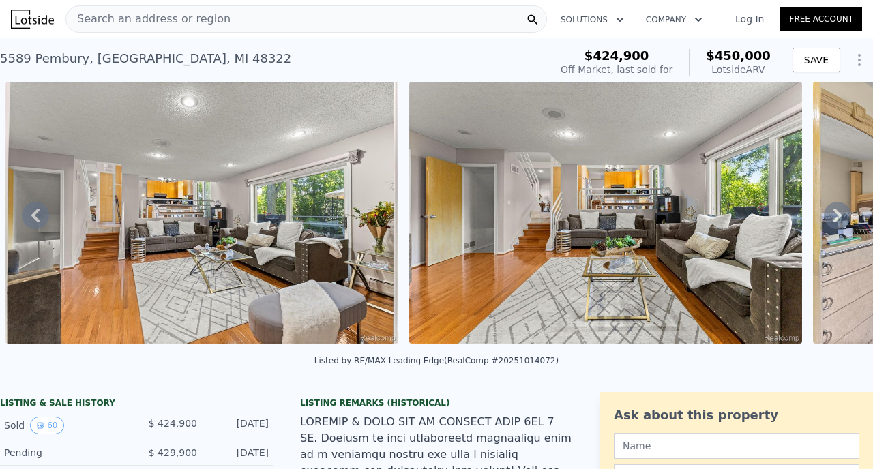
click at [836, 210] on icon at bounding box center [838, 216] width 8 height 14
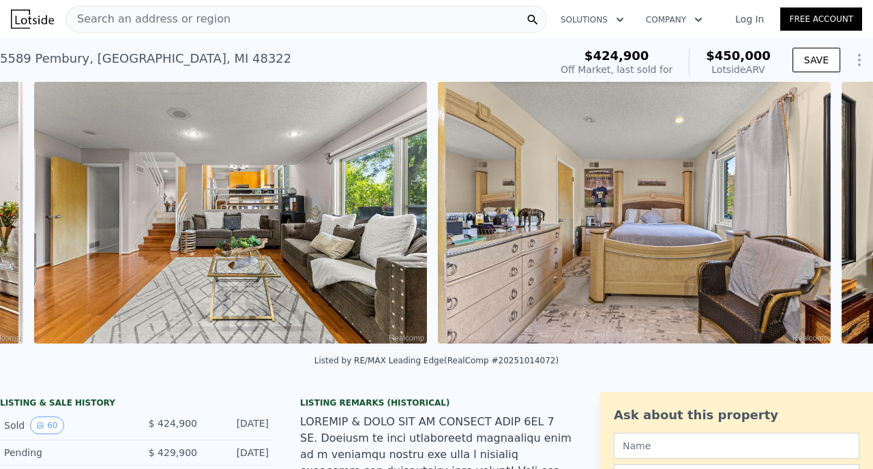
scroll to position [0, 15517]
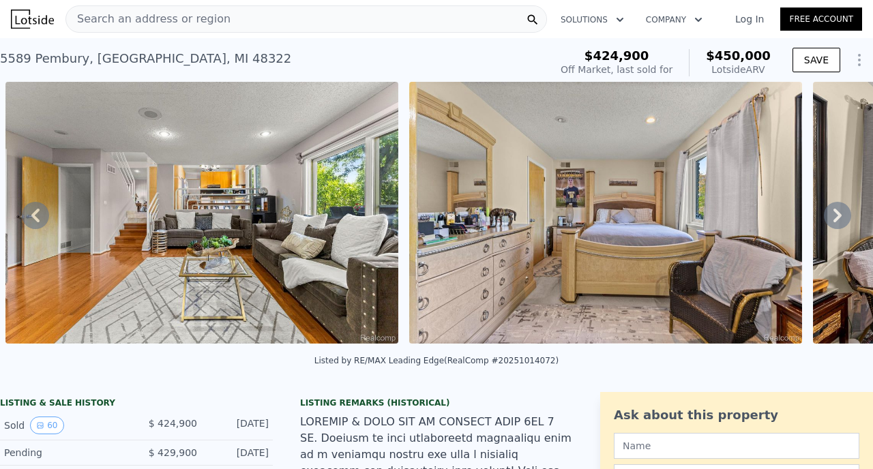
click at [836, 210] on icon at bounding box center [838, 216] width 8 height 14
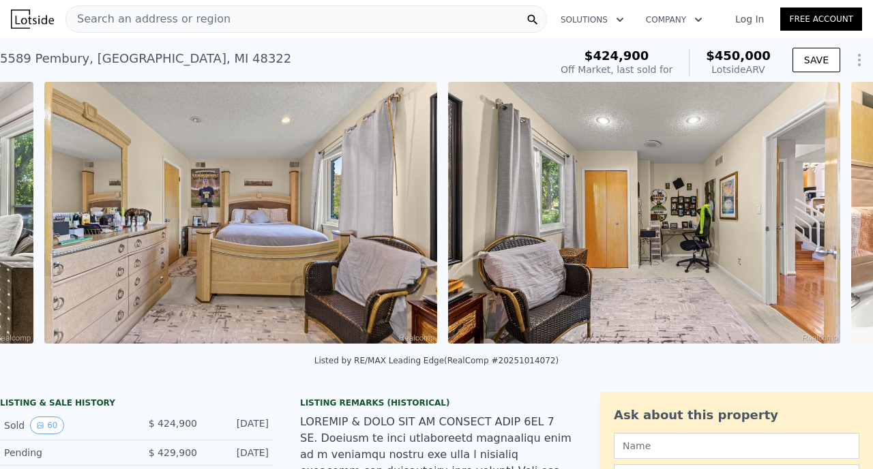
scroll to position [0, 15921]
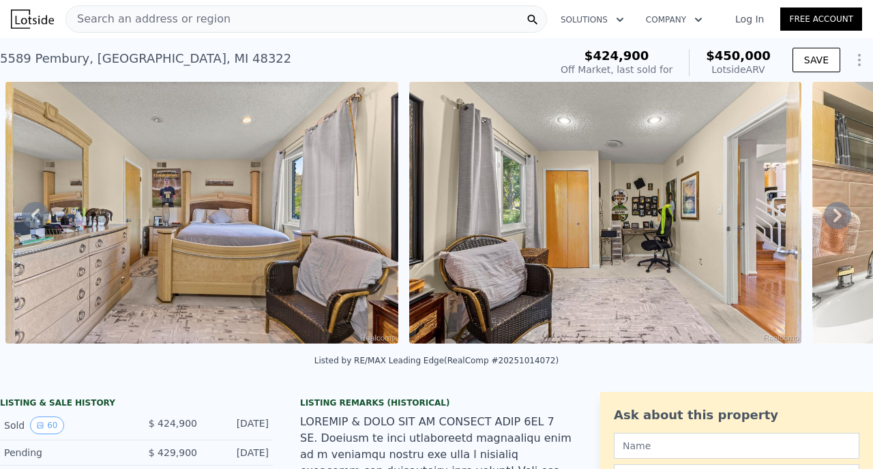
click at [836, 210] on div "• + − • + − STREET VIEW Loading... SATELLITE VIEW" at bounding box center [436, 215] width 873 height 267
click at [836, 210] on icon at bounding box center [838, 216] width 8 height 14
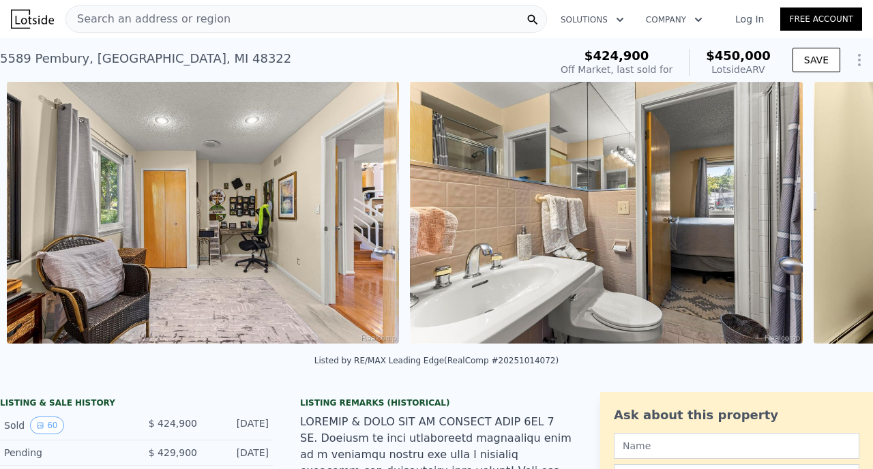
scroll to position [0, 16324]
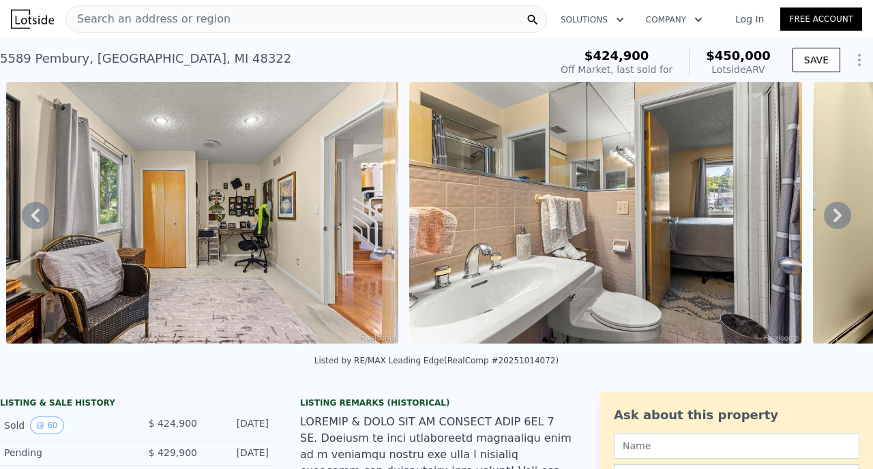
click at [836, 210] on icon at bounding box center [838, 216] width 8 height 14
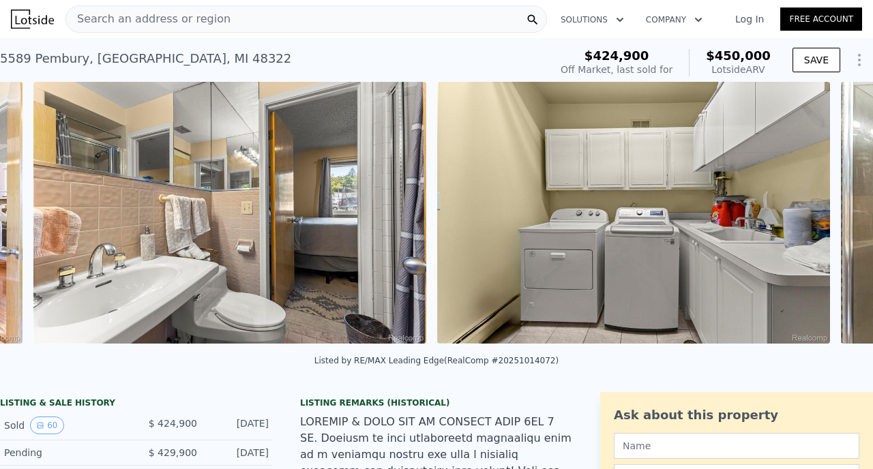
scroll to position [0, 16728]
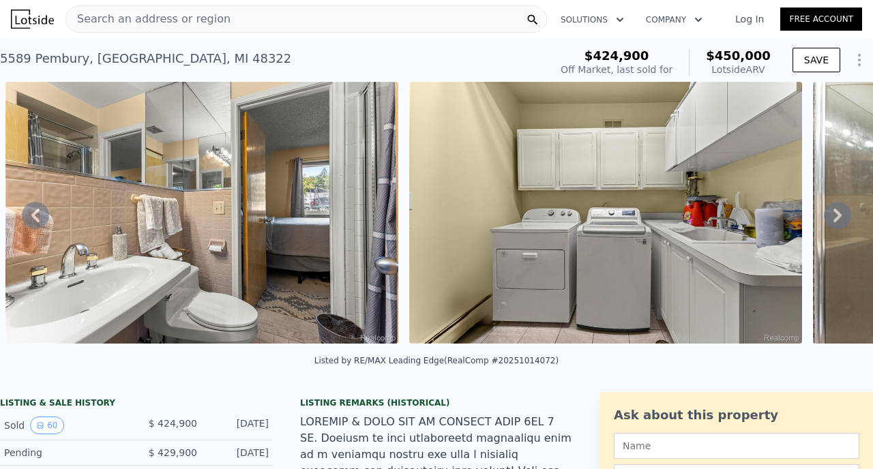
click at [836, 210] on icon at bounding box center [838, 216] width 8 height 14
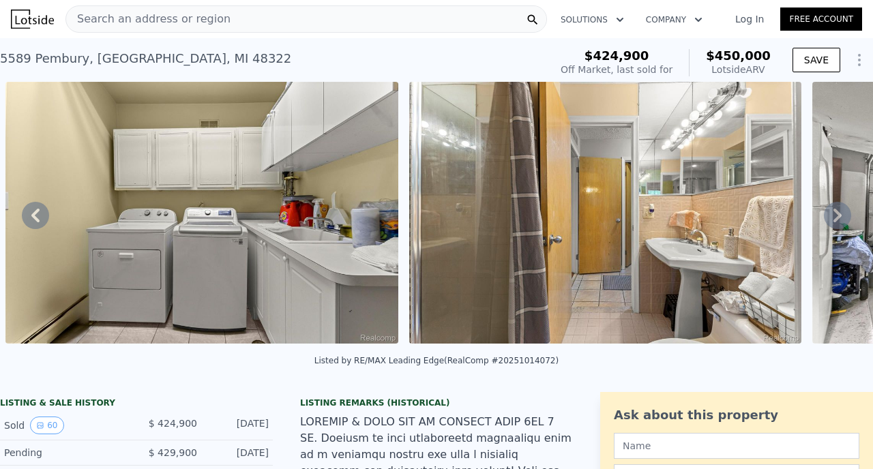
click at [836, 210] on icon at bounding box center [838, 216] width 8 height 14
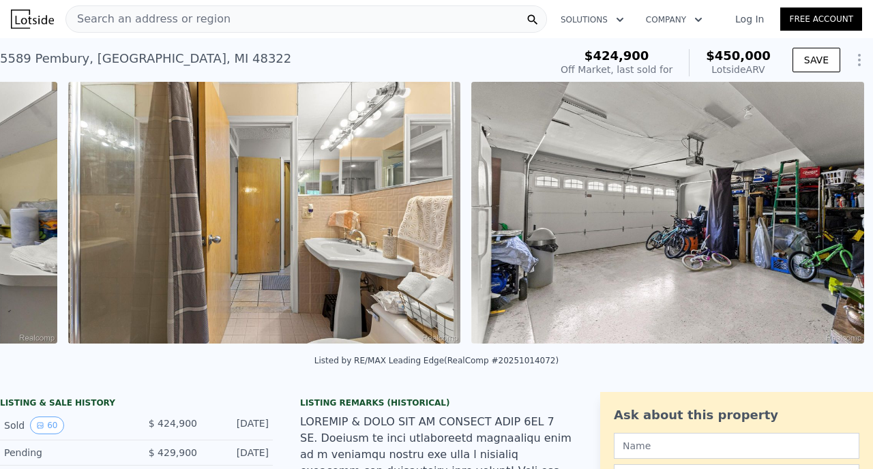
scroll to position [0, 17535]
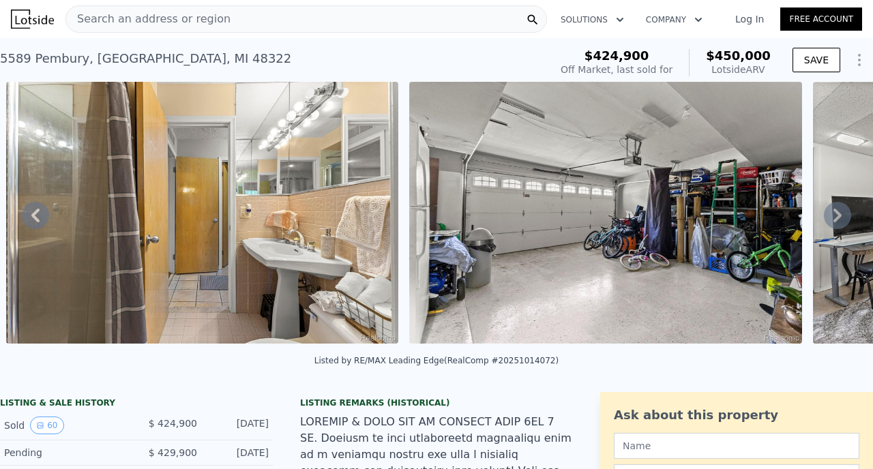
click at [837, 210] on icon at bounding box center [838, 216] width 8 height 14
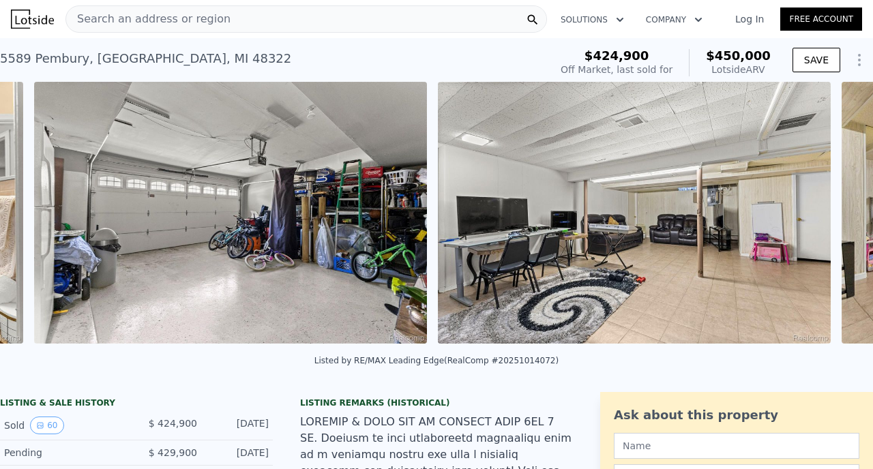
scroll to position [0, 17939]
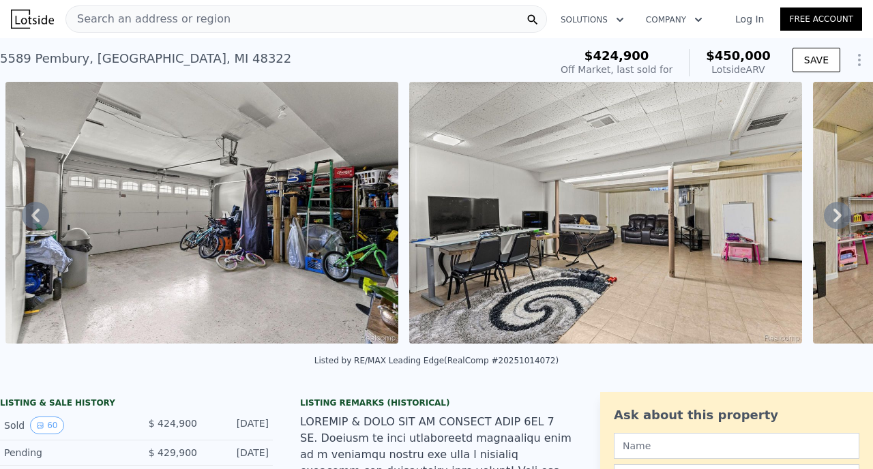
click at [837, 210] on icon at bounding box center [838, 216] width 8 height 14
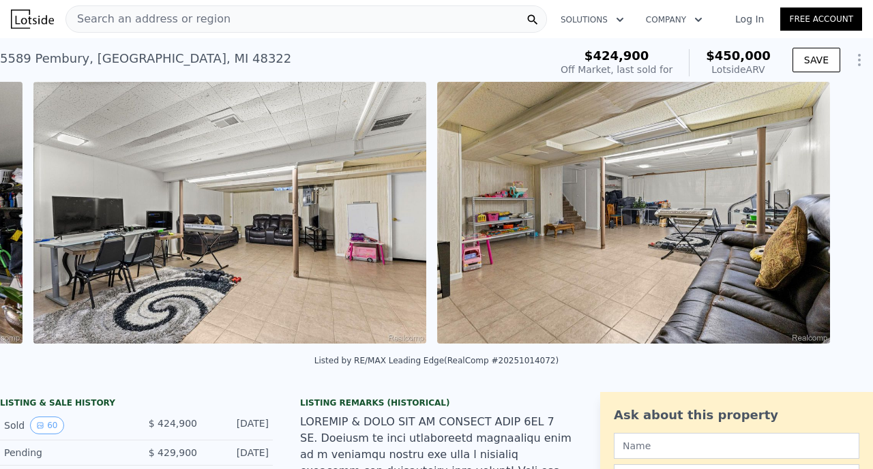
scroll to position [0, 18343]
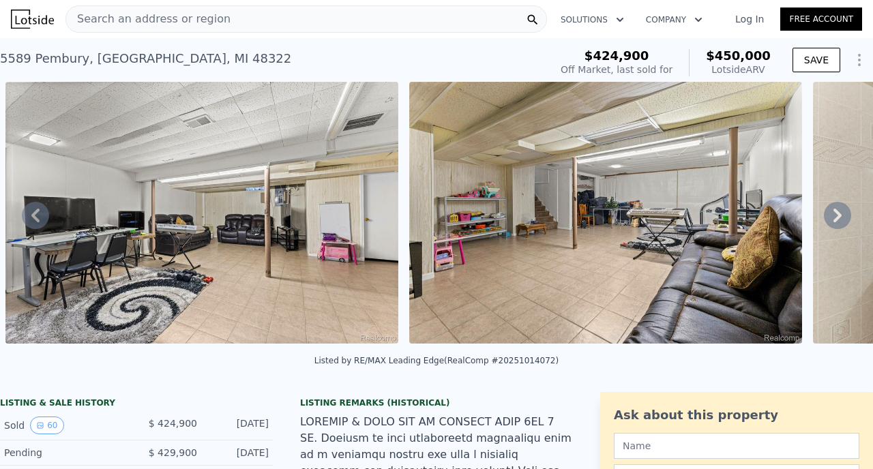
click at [837, 210] on icon at bounding box center [838, 216] width 8 height 14
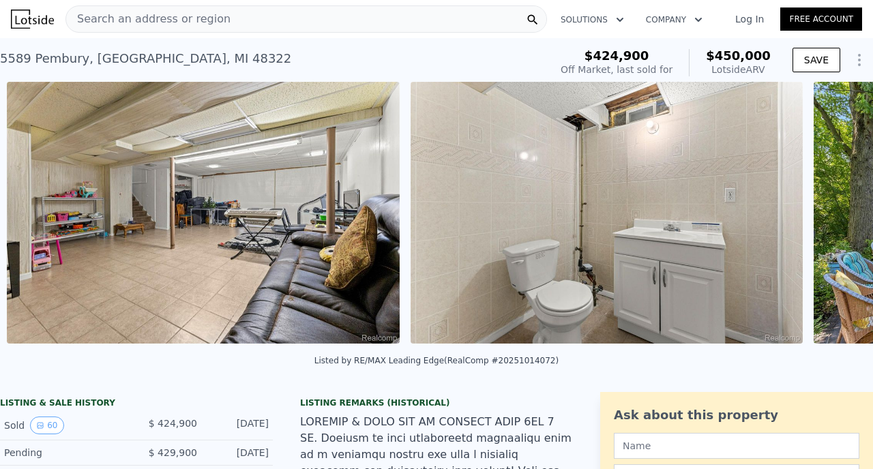
scroll to position [0, 18747]
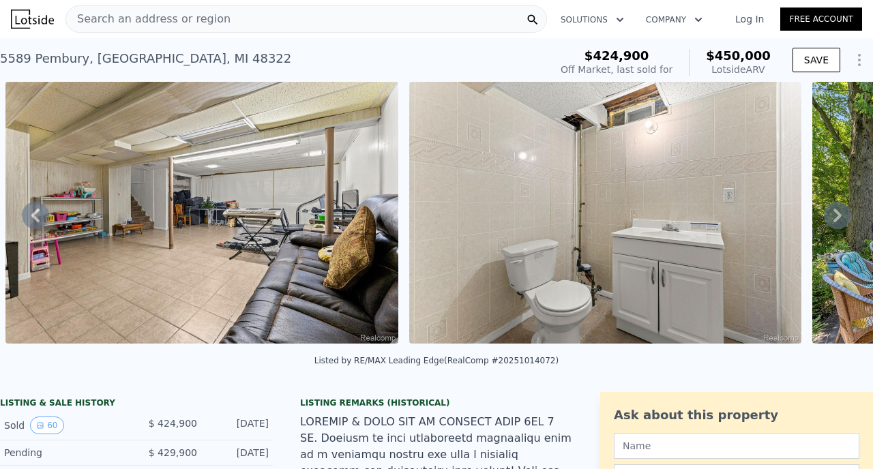
click at [837, 210] on icon at bounding box center [838, 216] width 8 height 14
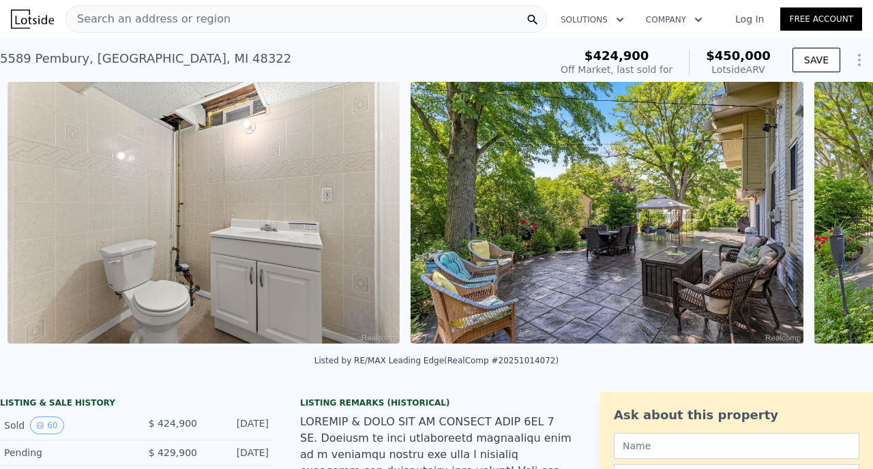
scroll to position [0, 19150]
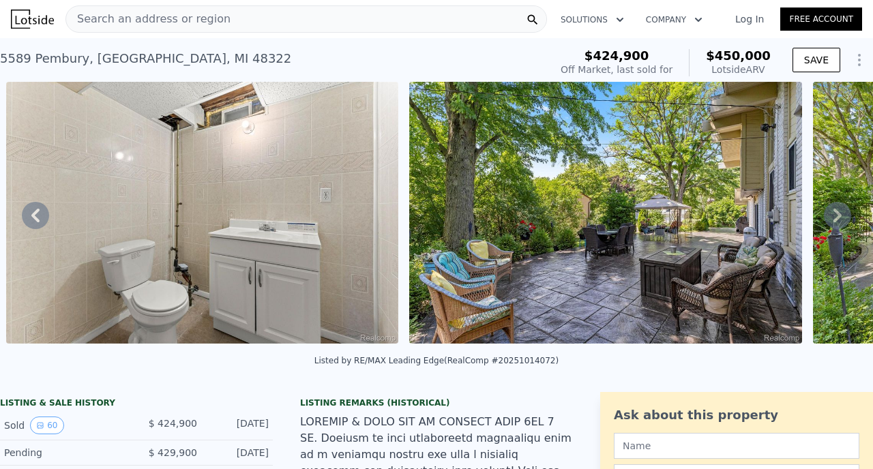
click at [837, 210] on icon at bounding box center [838, 216] width 8 height 14
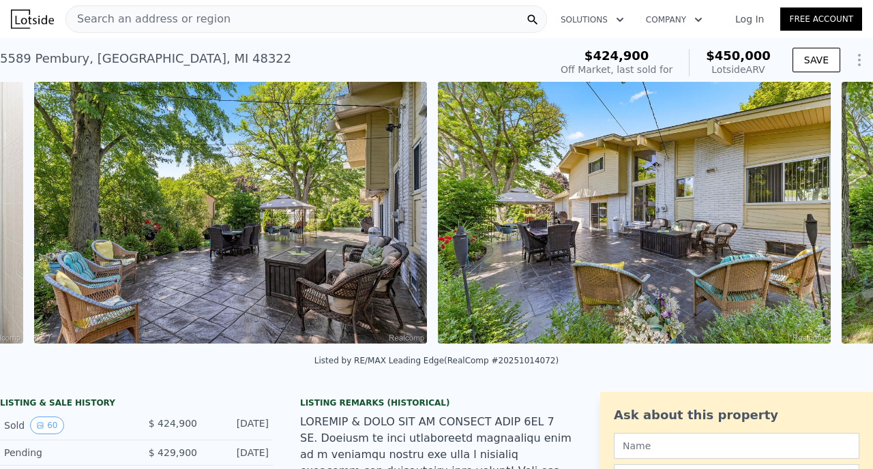
scroll to position [0, 19554]
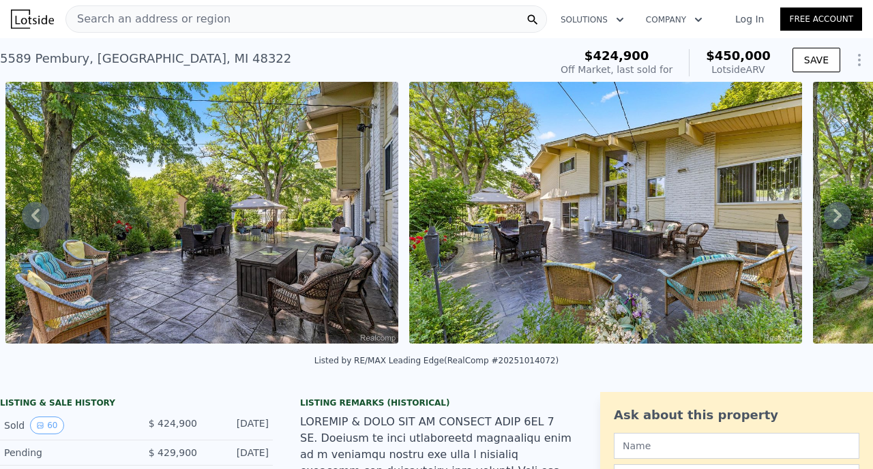
click at [837, 210] on icon at bounding box center [838, 216] width 8 height 14
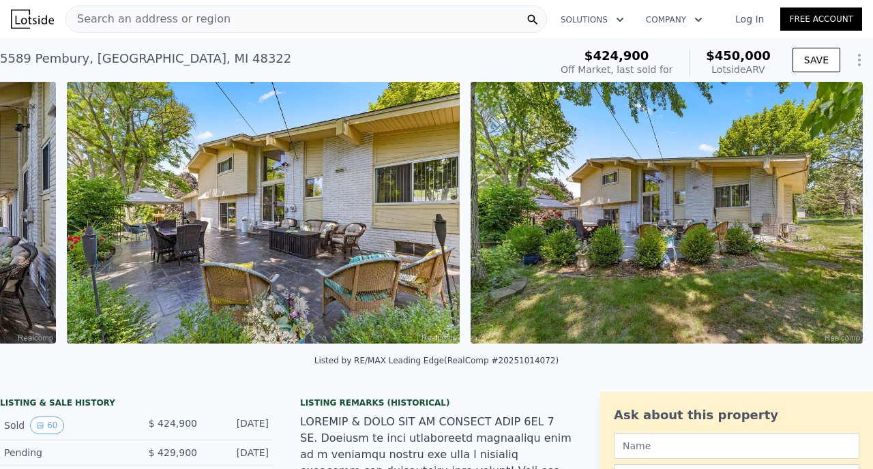
scroll to position [0, 19958]
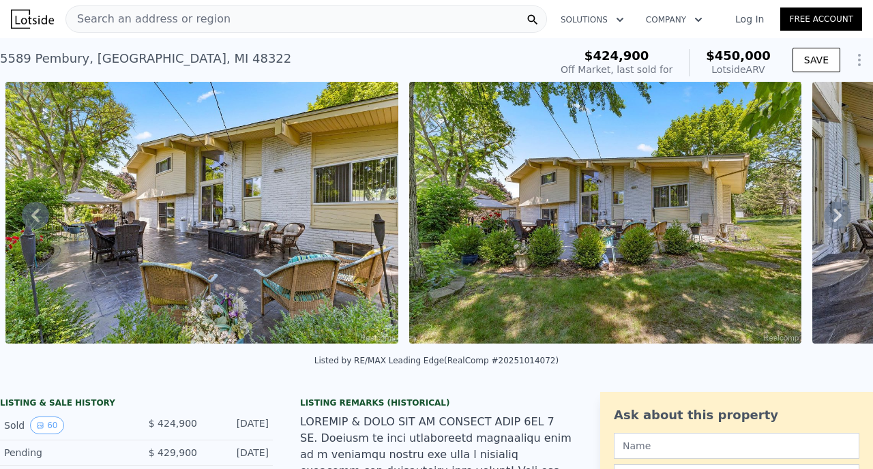
click at [837, 210] on icon at bounding box center [838, 216] width 8 height 14
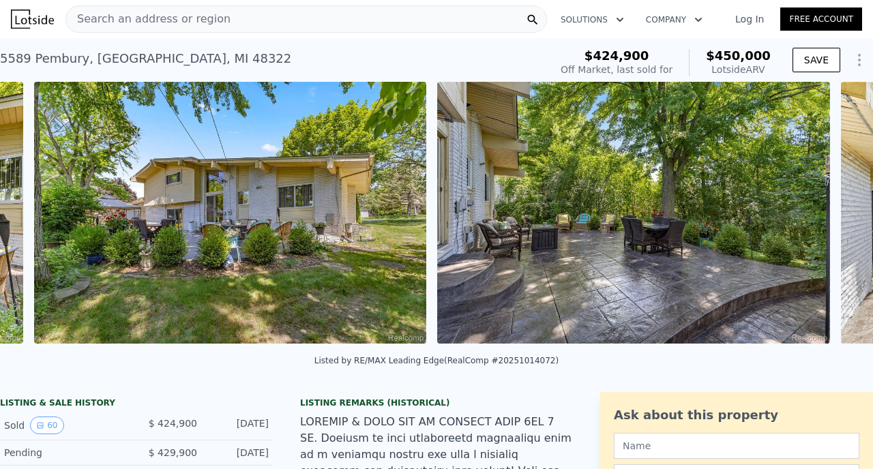
scroll to position [0, 20361]
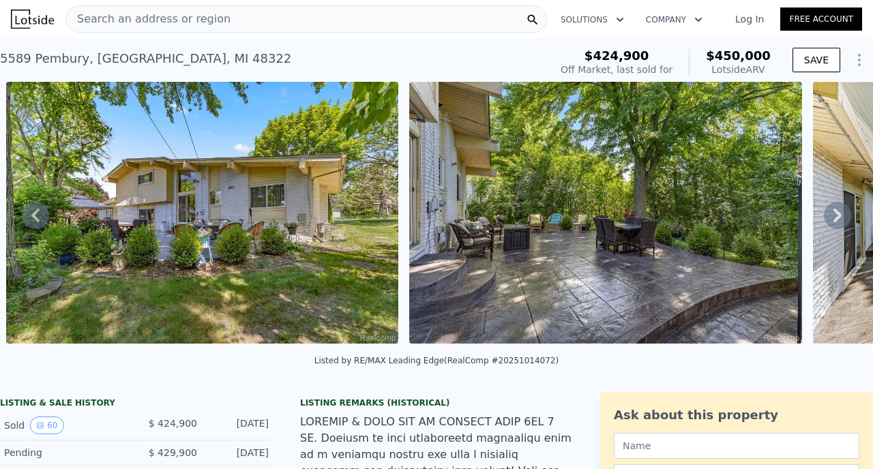
click at [837, 210] on icon at bounding box center [838, 216] width 8 height 14
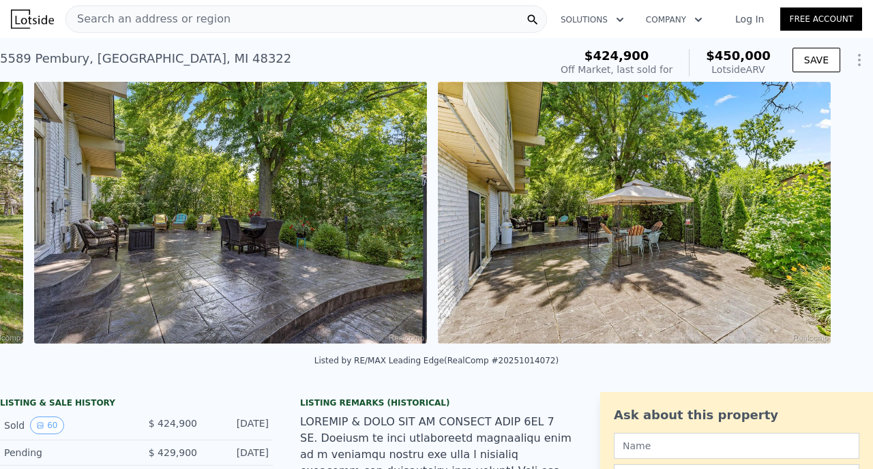
scroll to position [0, 20765]
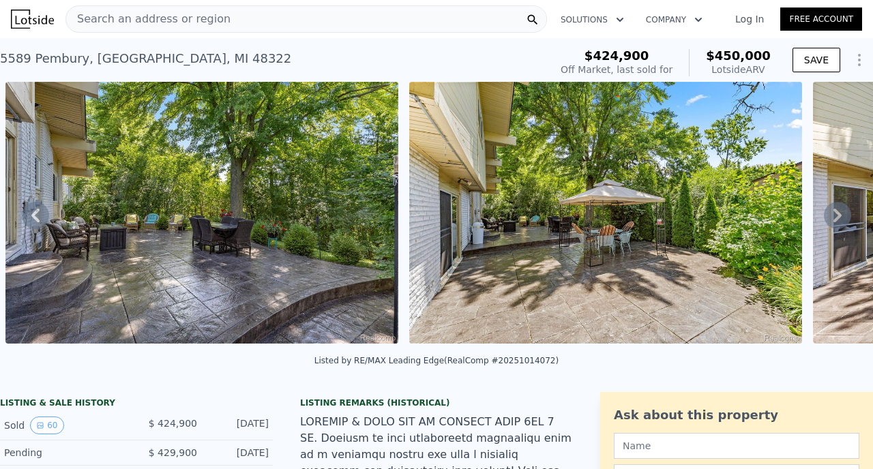
click at [838, 210] on icon at bounding box center [838, 216] width 8 height 14
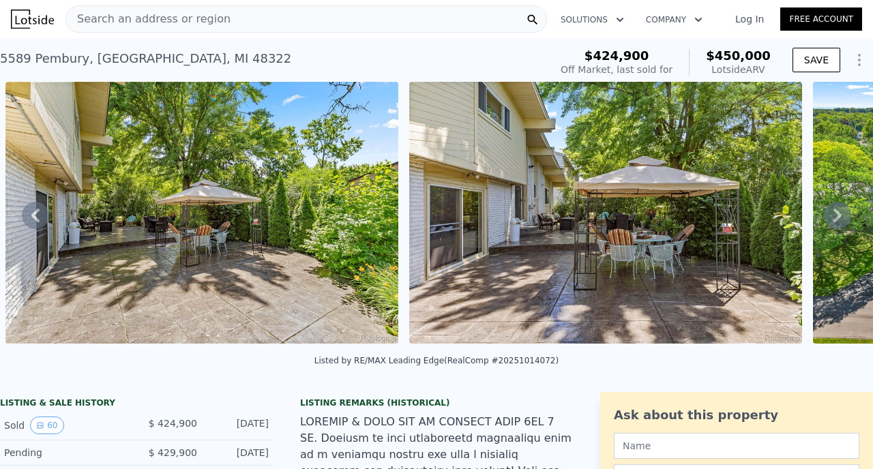
click at [838, 210] on icon at bounding box center [837, 215] width 27 height 27
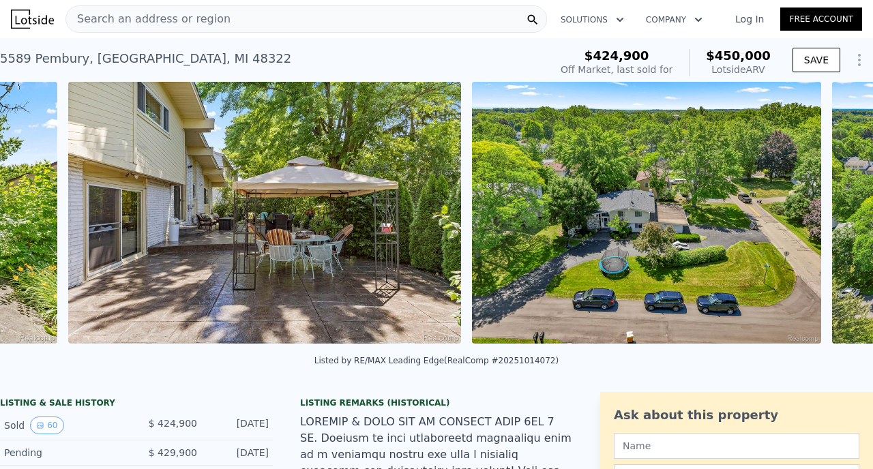
scroll to position [0, 21573]
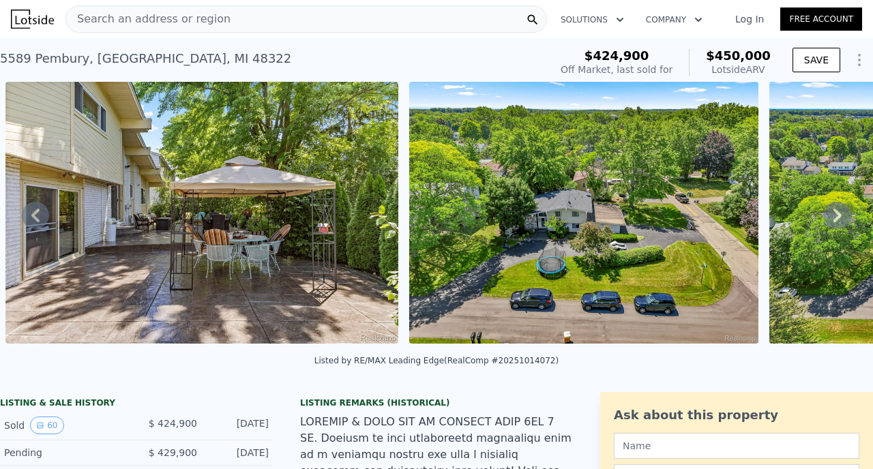
click at [838, 210] on icon at bounding box center [837, 215] width 27 height 27
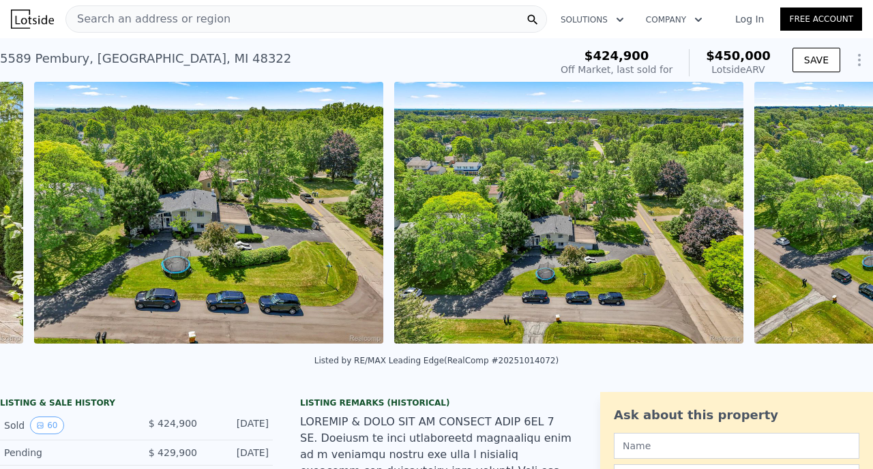
scroll to position [0, 21976]
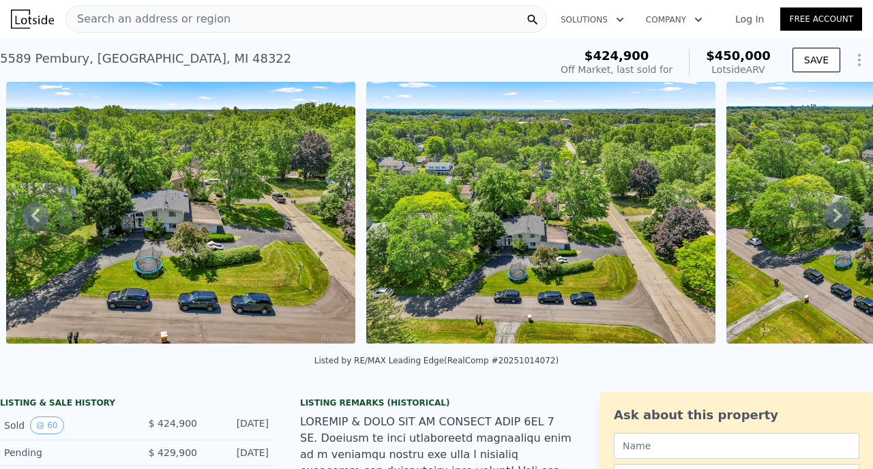
click at [838, 210] on icon at bounding box center [837, 215] width 27 height 27
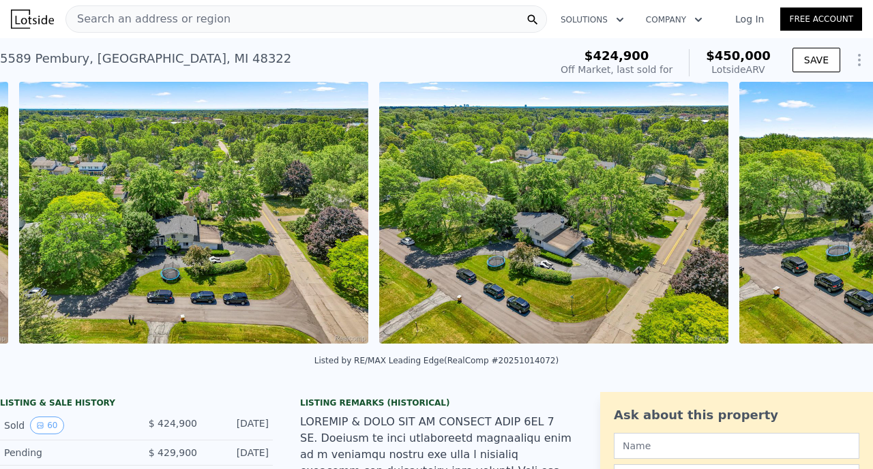
scroll to position [0, 22336]
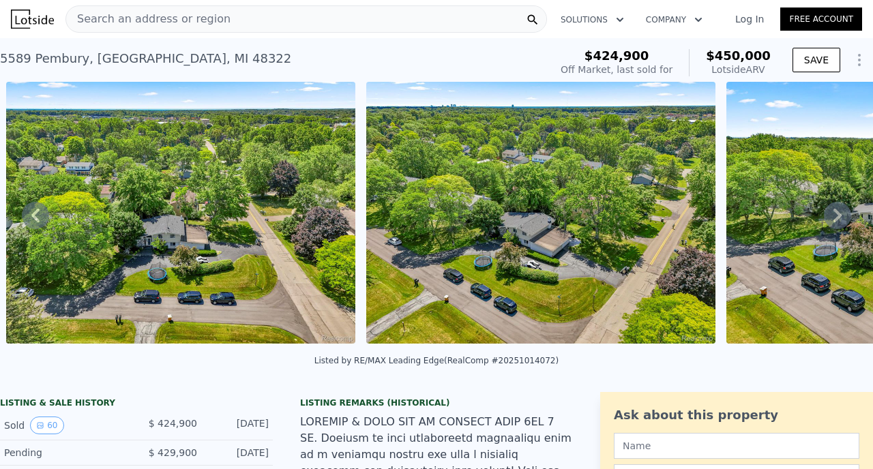
click at [838, 210] on icon at bounding box center [837, 215] width 27 height 27
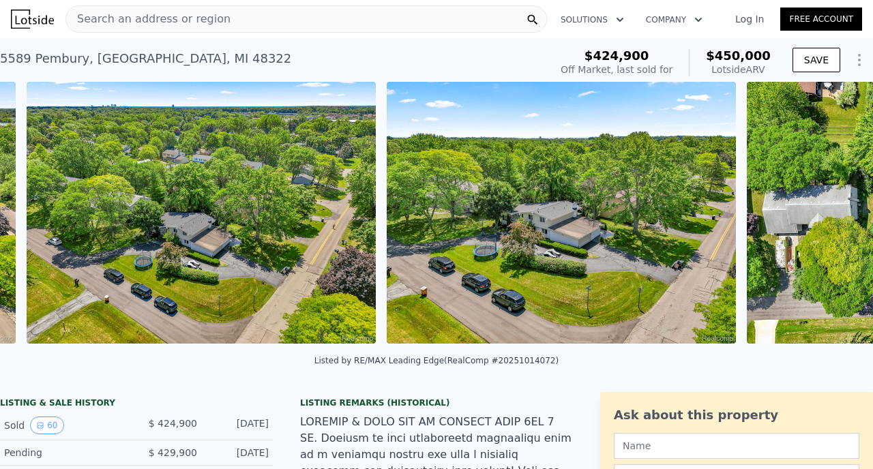
scroll to position [0, 22696]
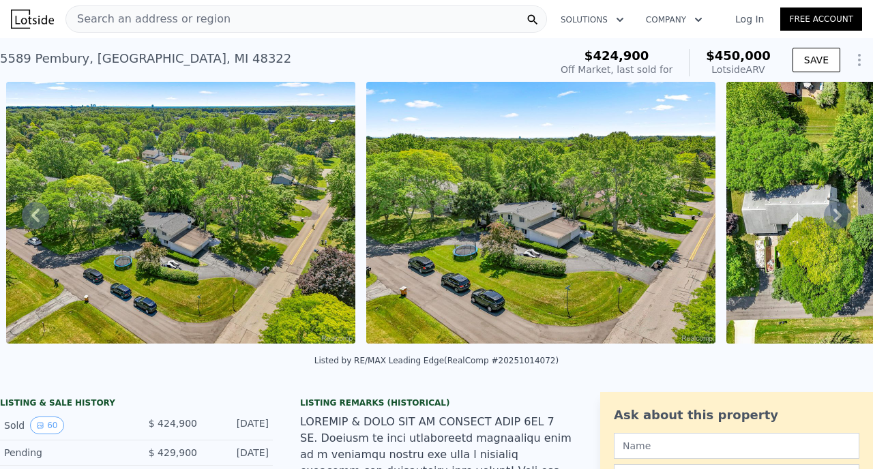
click at [838, 210] on icon at bounding box center [837, 215] width 27 height 27
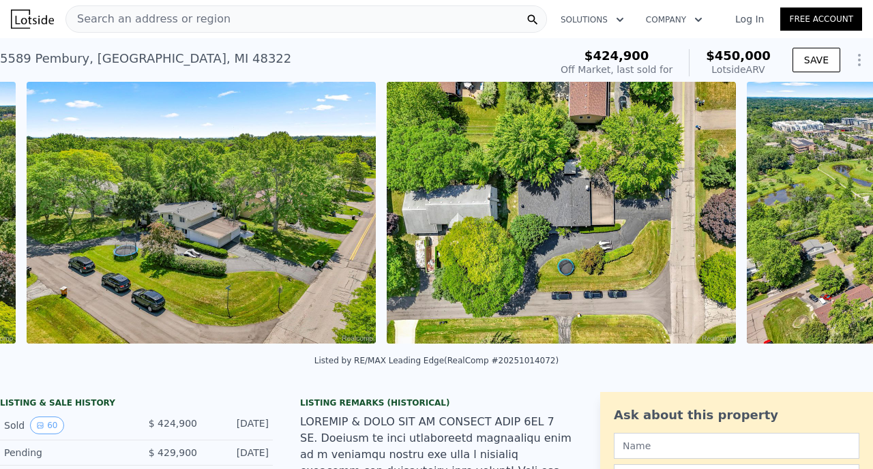
scroll to position [0, 23056]
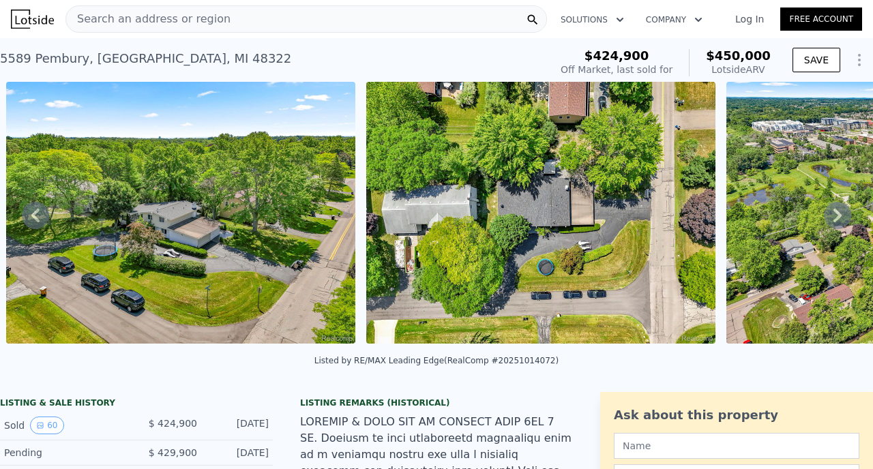
click at [838, 210] on icon at bounding box center [837, 215] width 27 height 27
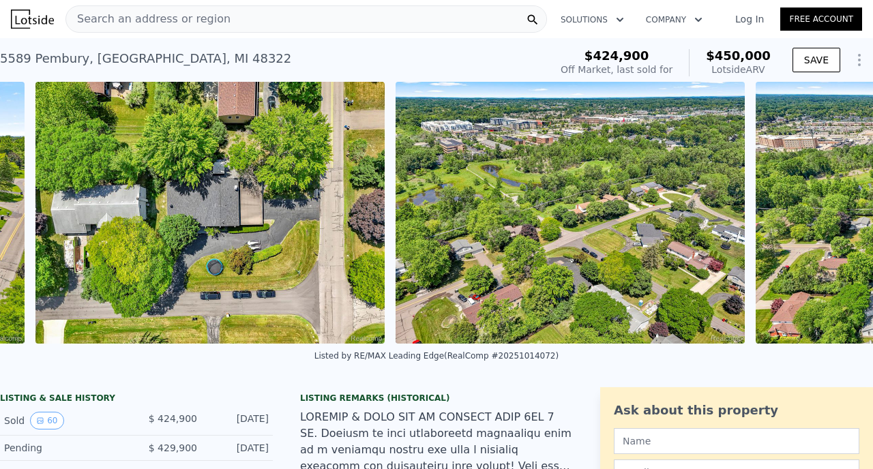
scroll to position [0, 23417]
